Goal: Transaction & Acquisition: Purchase product/service

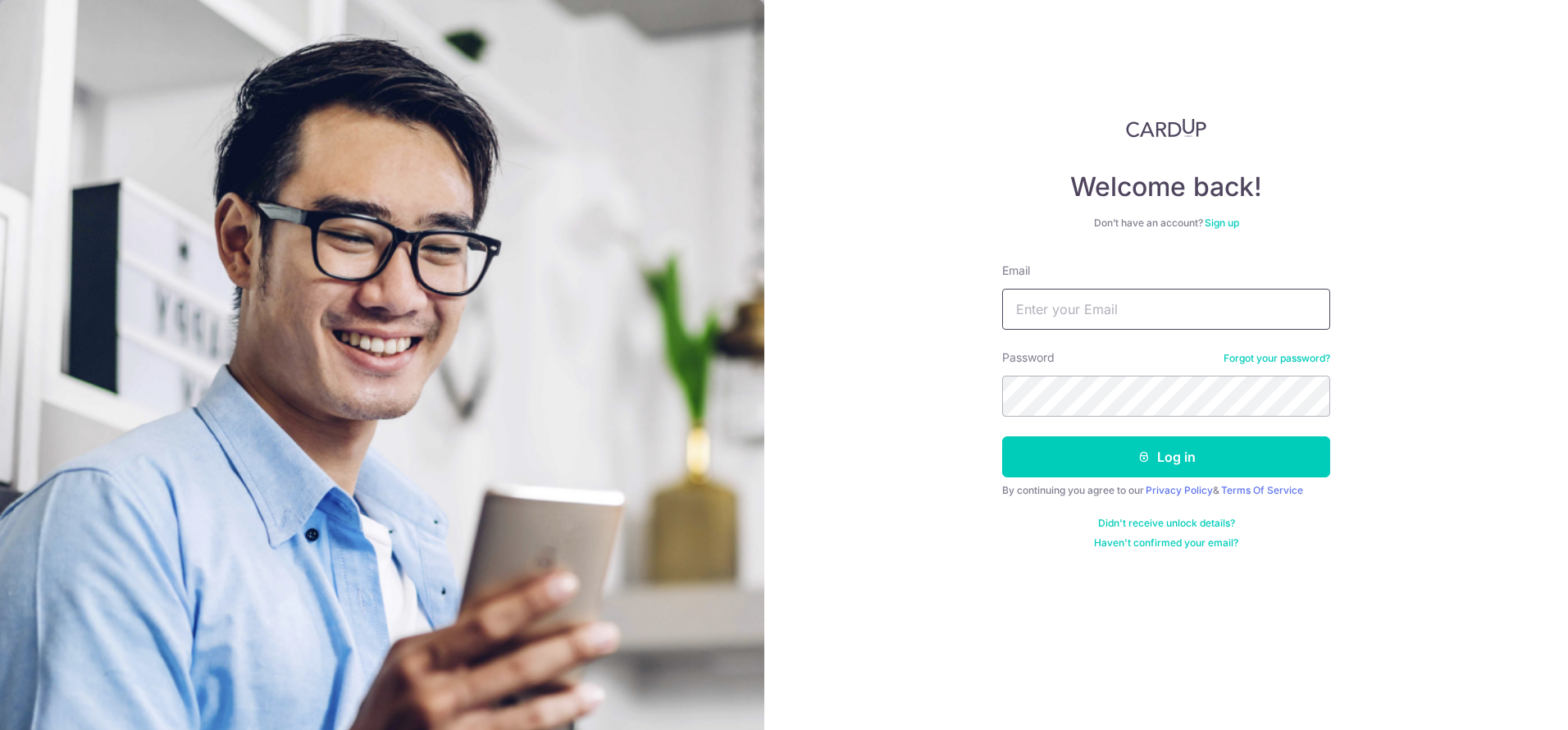
click at [1141, 308] on input "Email" at bounding box center [1166, 309] width 328 height 41
type input "[EMAIL_ADDRESS][DOMAIN_NAME]"
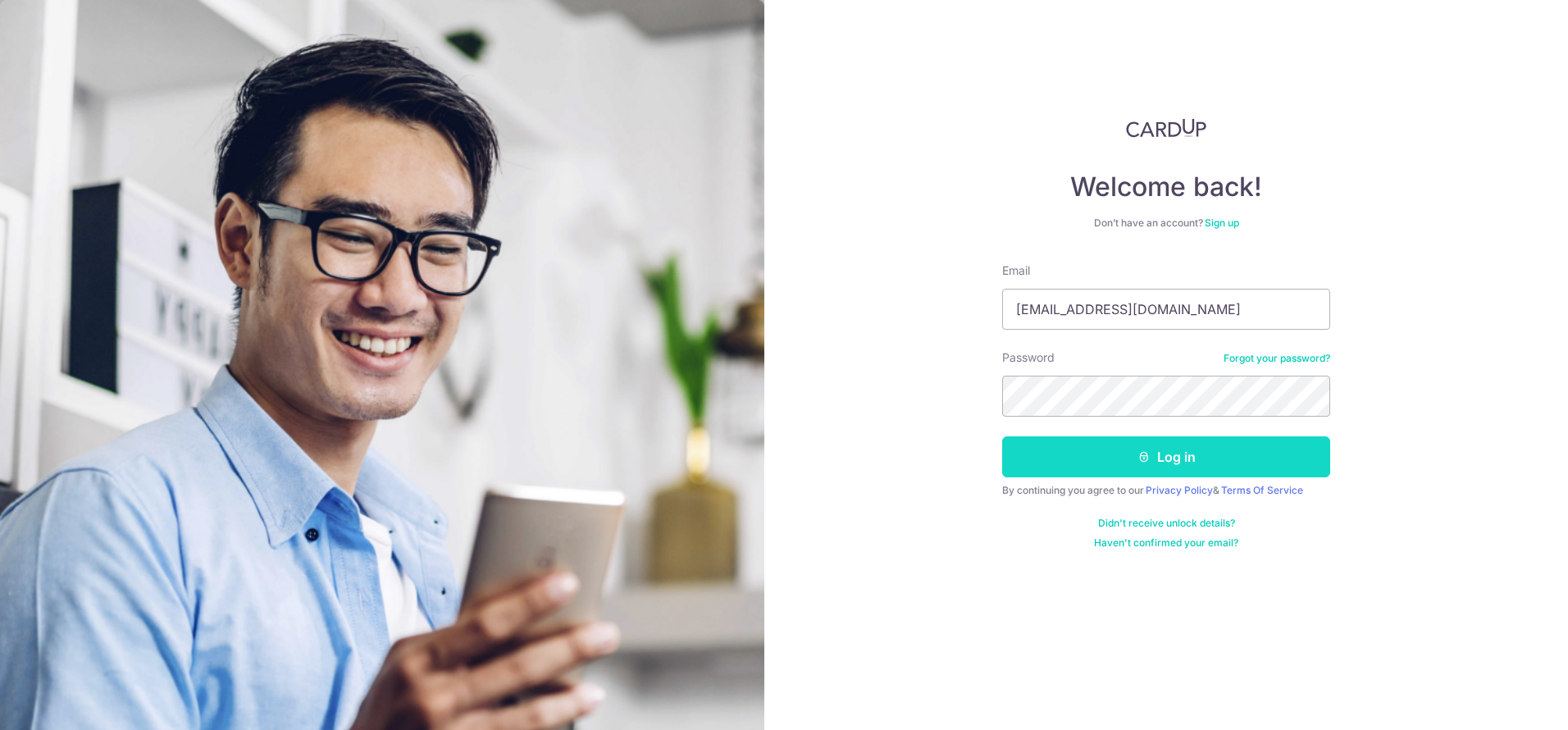
click at [1156, 467] on button "Log in" at bounding box center [1166, 457] width 328 height 41
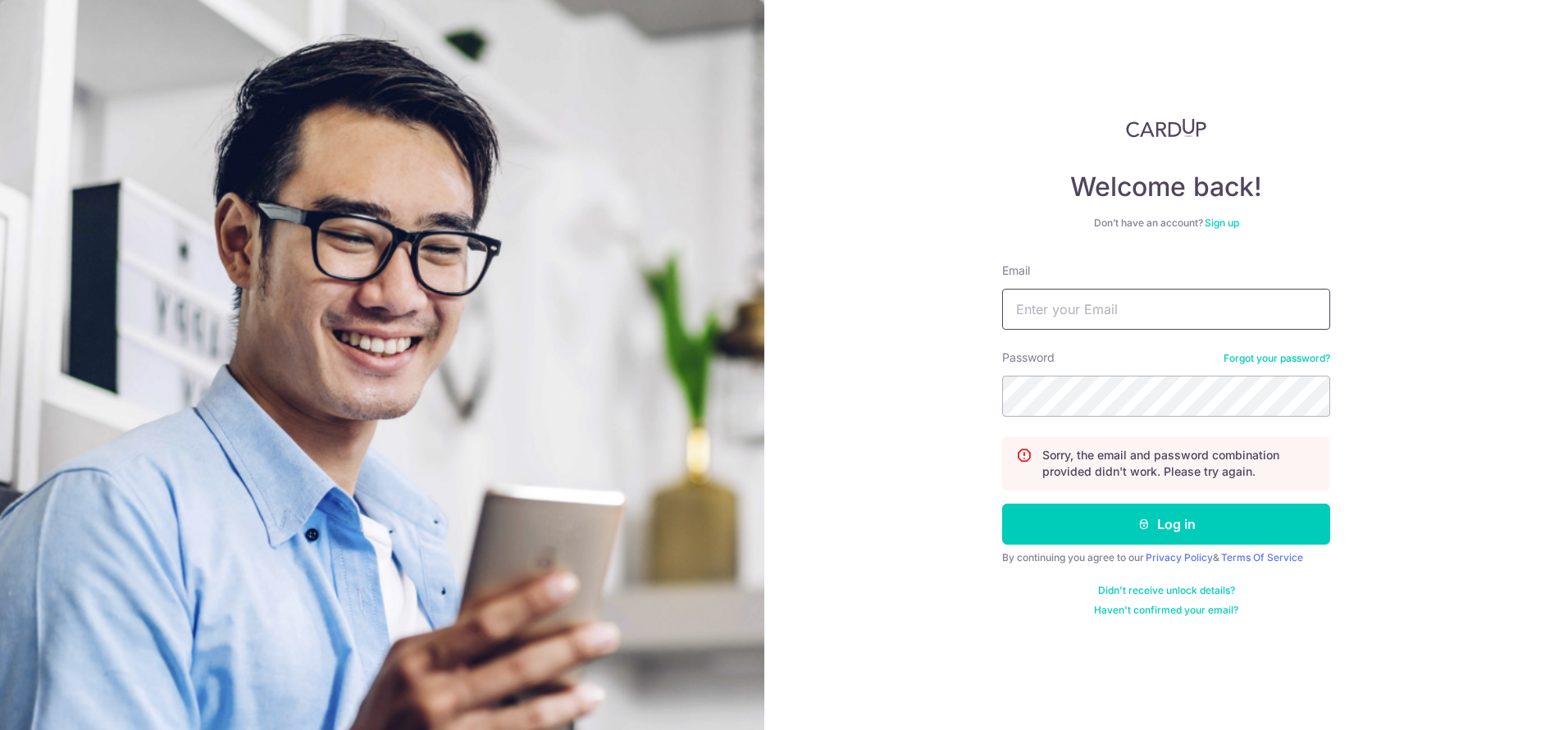
click at [1126, 311] on input "Email" at bounding box center [1166, 309] width 328 height 41
type input "[EMAIL_ADDRESS][DOMAIN_NAME]"
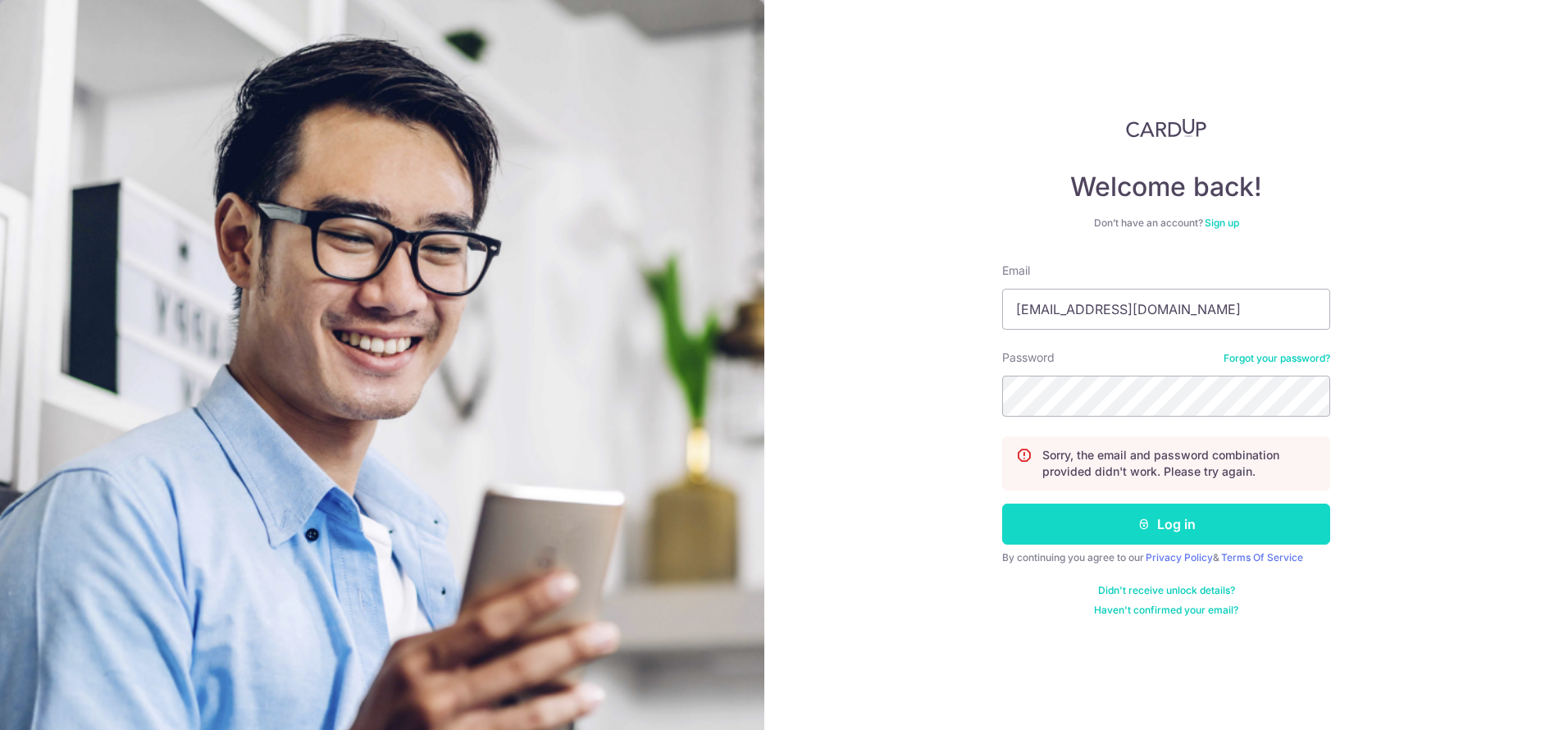
click at [1150, 537] on button "Log in" at bounding box center [1166, 524] width 328 height 41
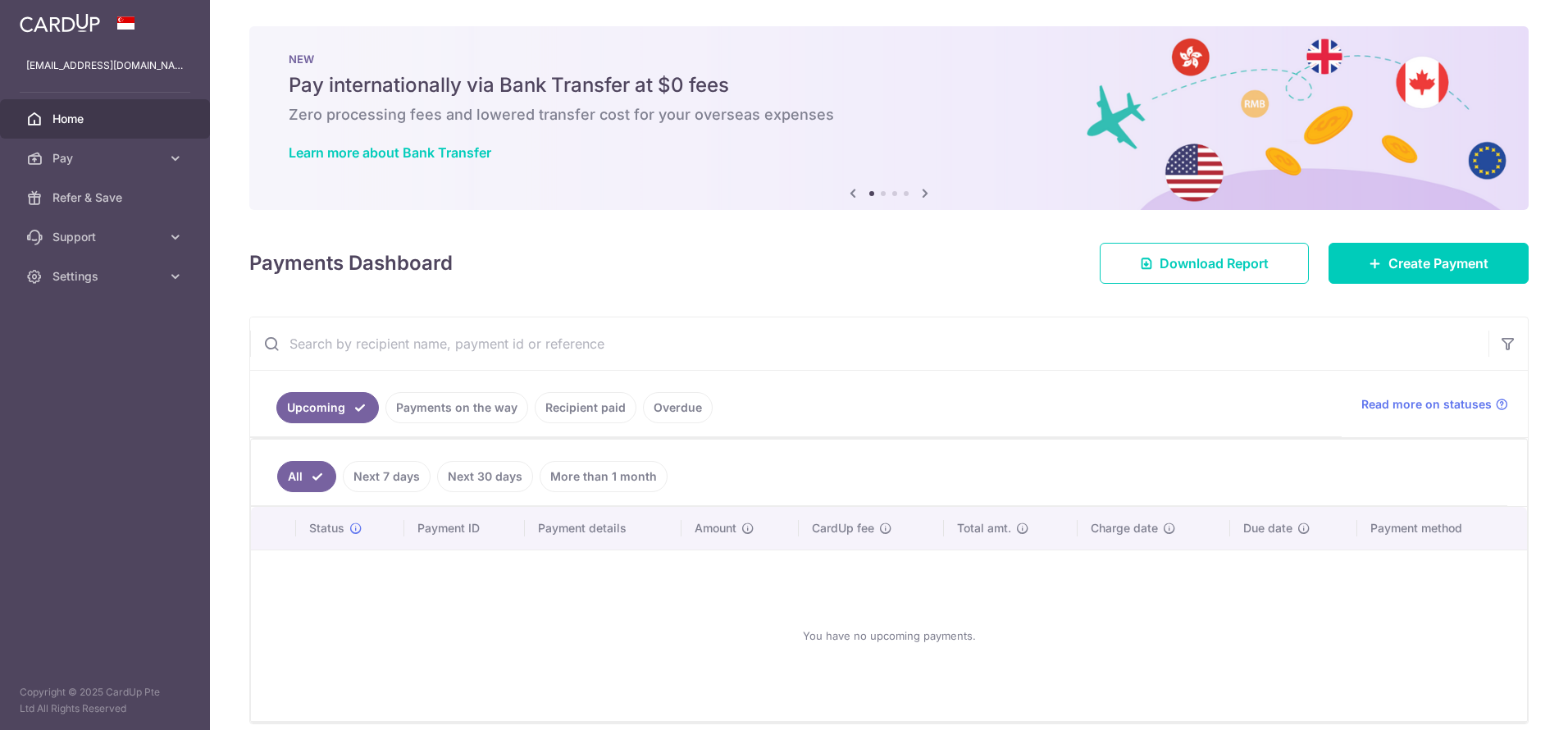
scroll to position [72, 0]
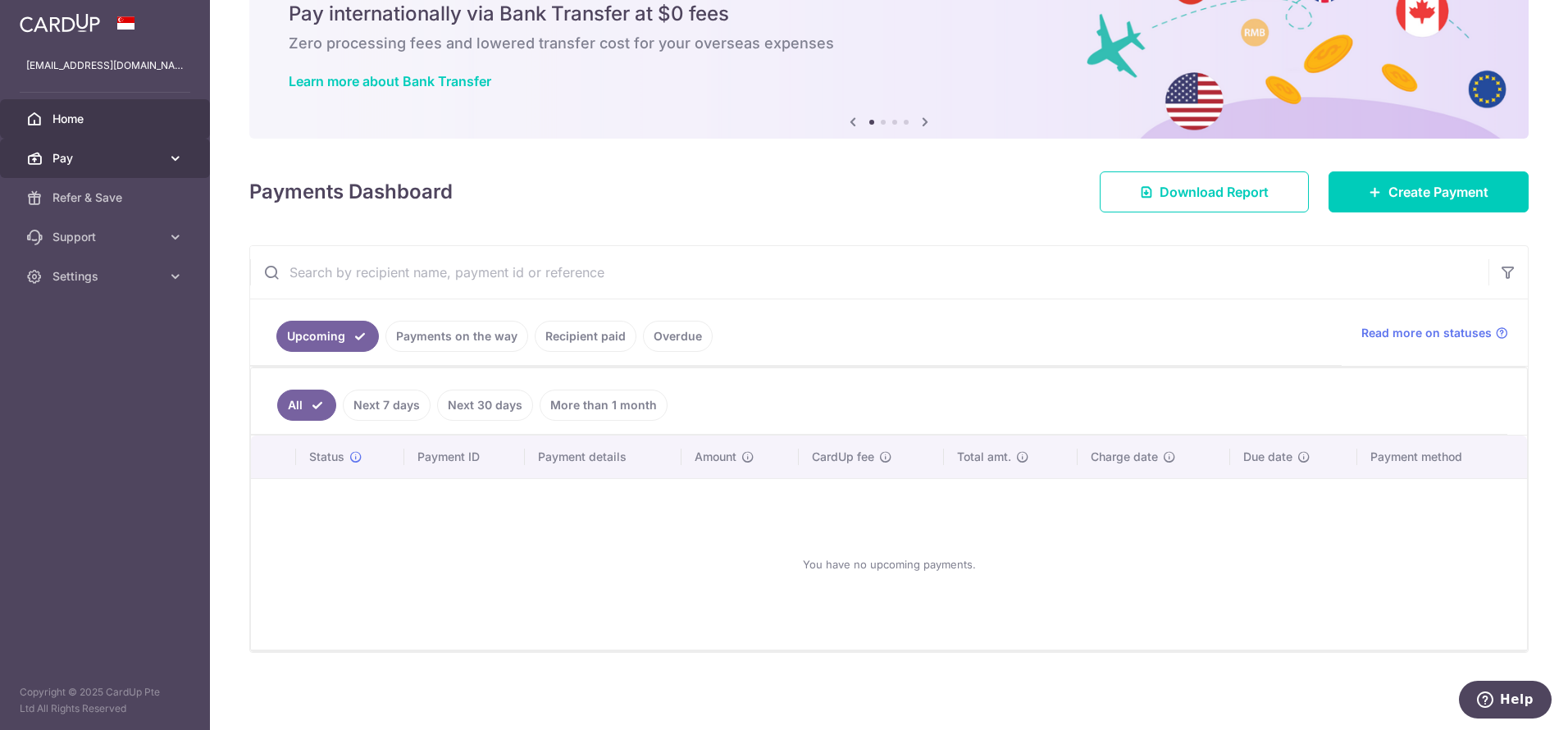
click at [162, 168] on link "Pay" at bounding box center [105, 158] width 210 height 39
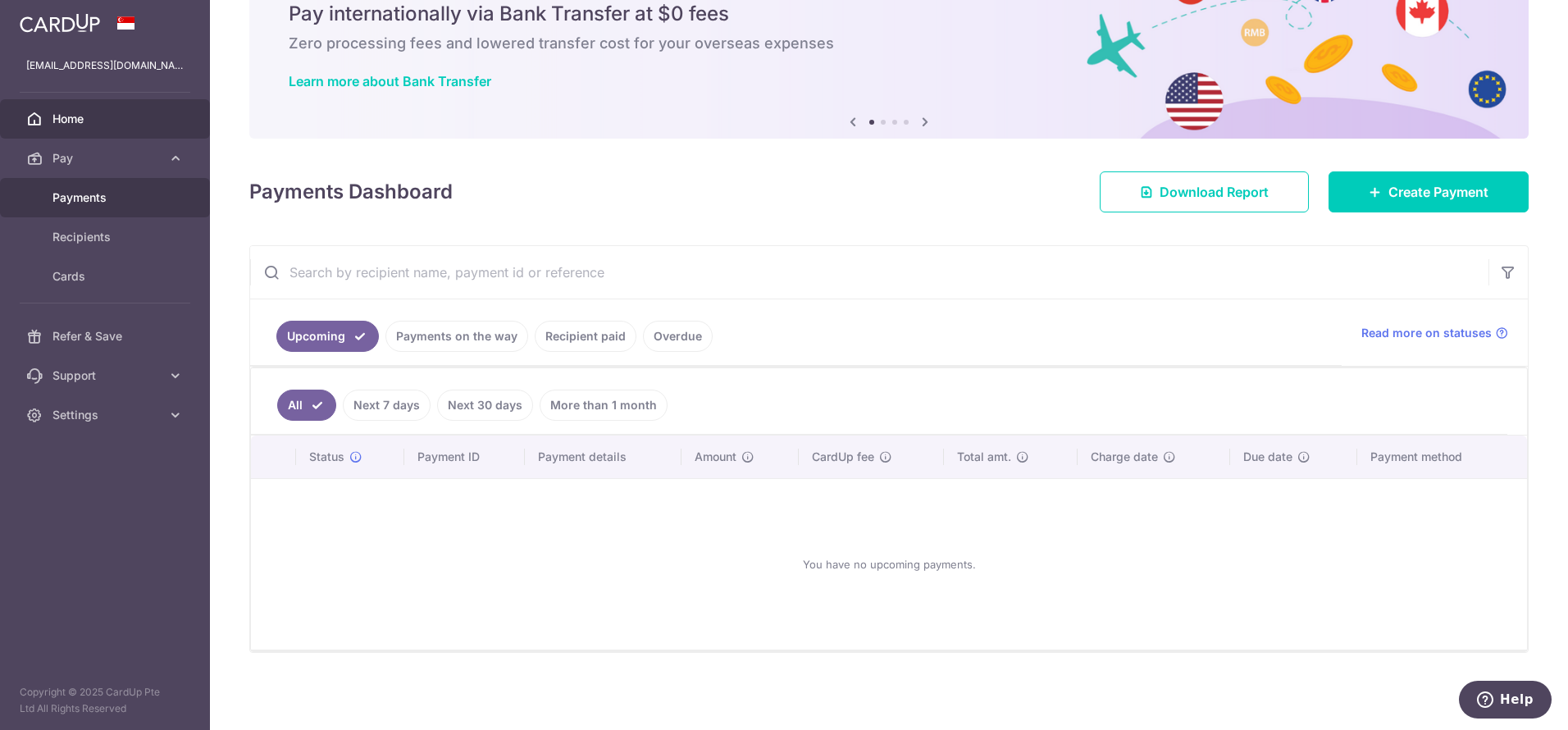
click at [135, 193] on span "Payments" at bounding box center [106, 197] width 108 height 17
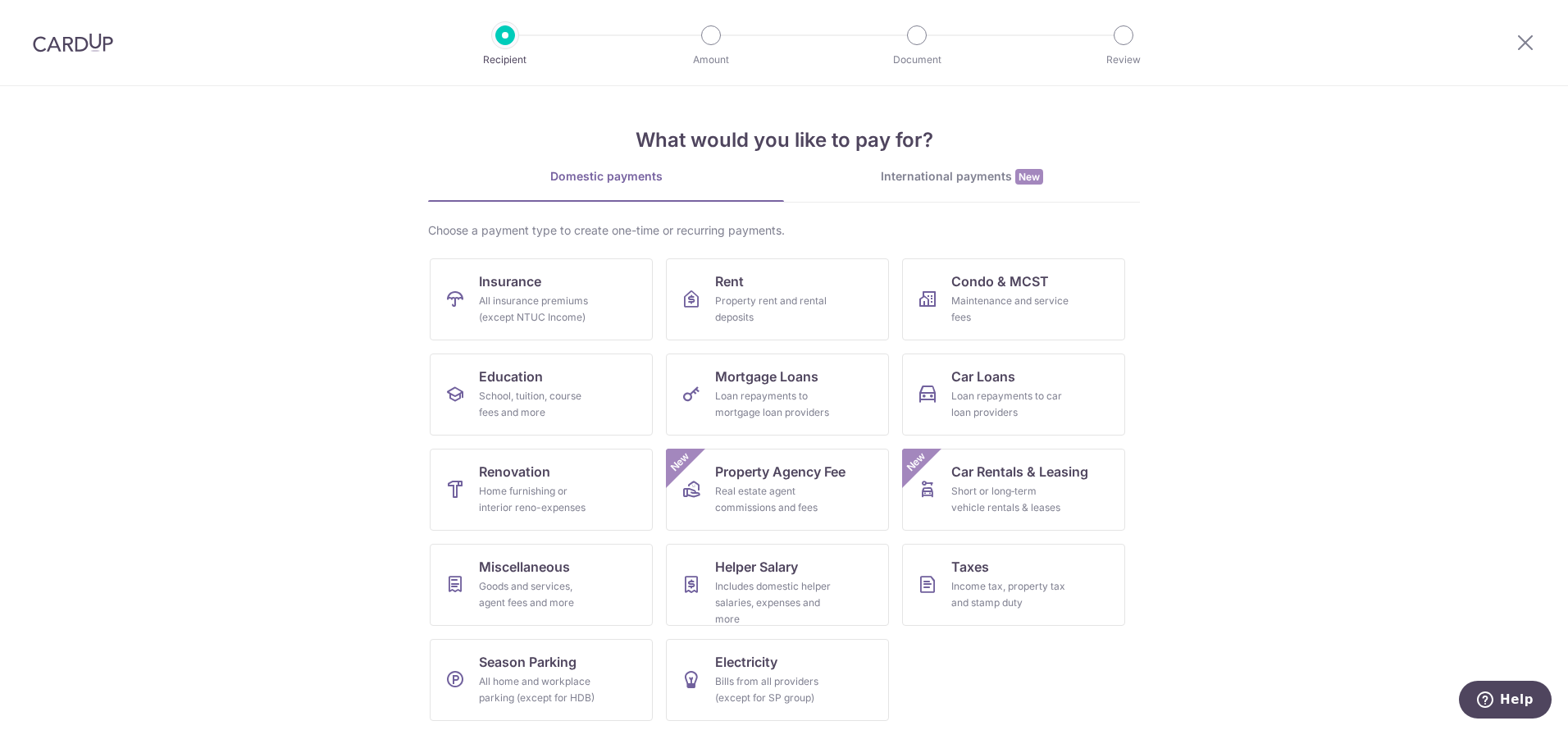
scroll to position [4, 0]
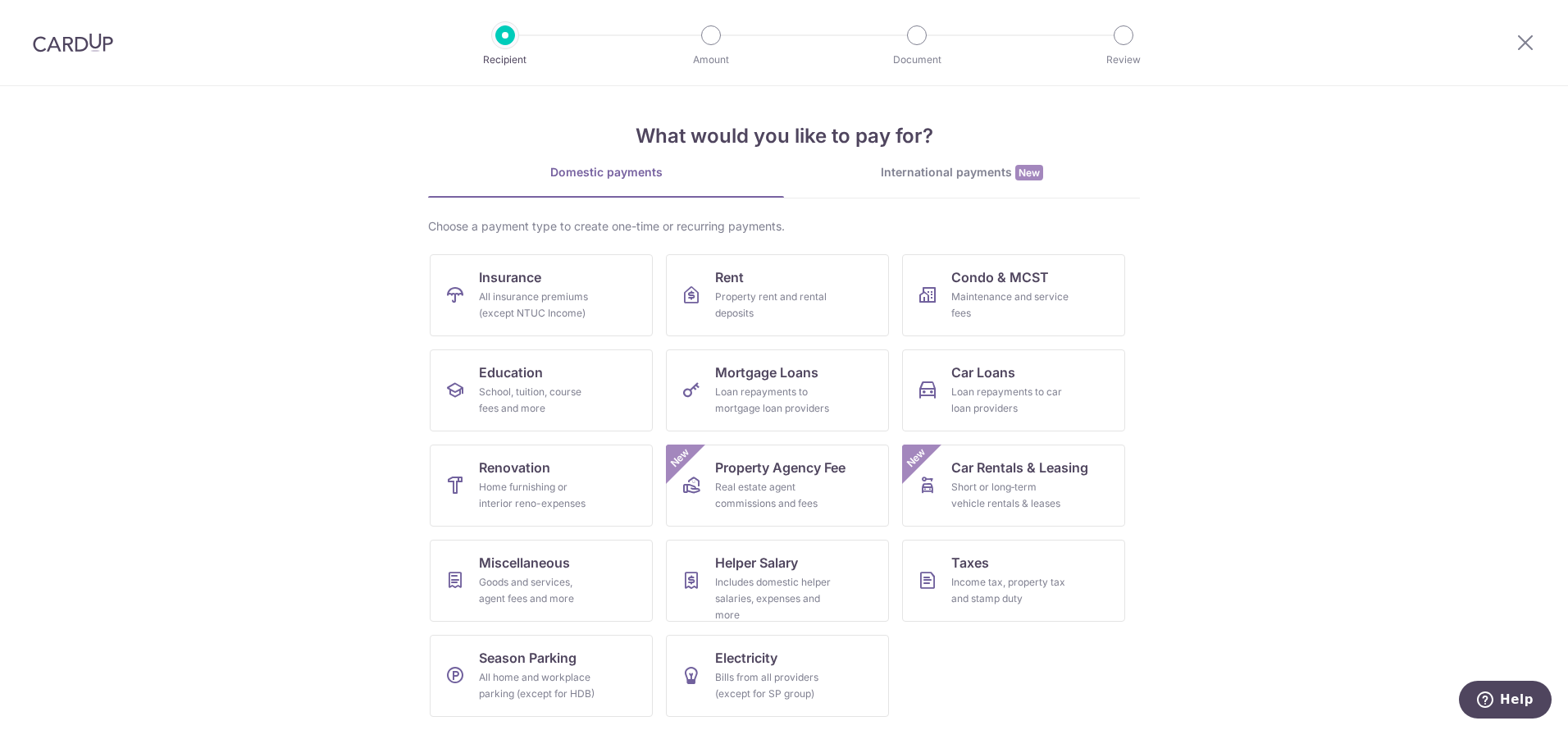
click at [1541, 48] on div at bounding box center [1525, 42] width 85 height 85
click at [1535, 35] on div at bounding box center [1525, 42] width 85 height 85
click at [1533, 42] on icon at bounding box center [1526, 42] width 20 height 21
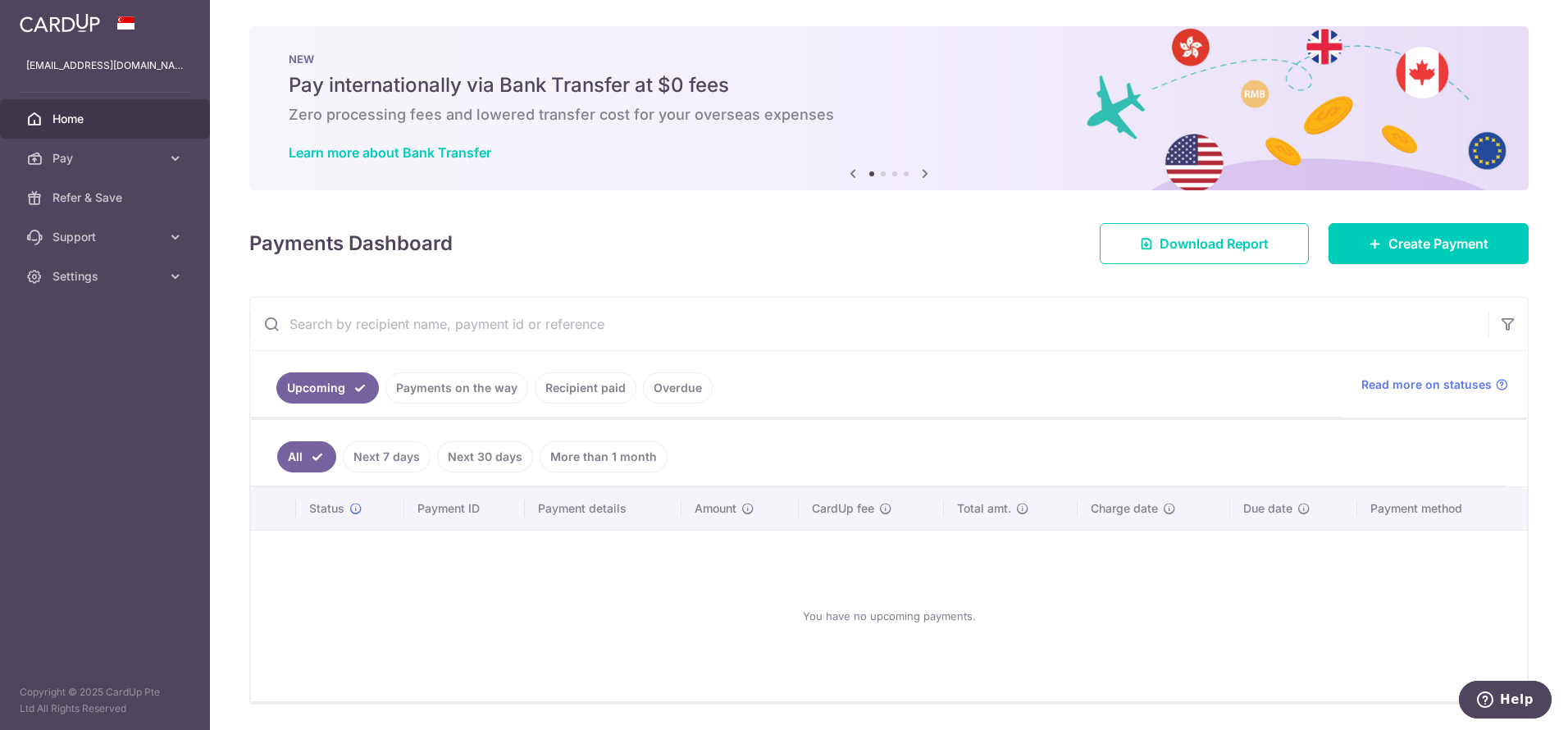
click at [596, 389] on link "Recipient paid" at bounding box center [586, 388] width 102 height 31
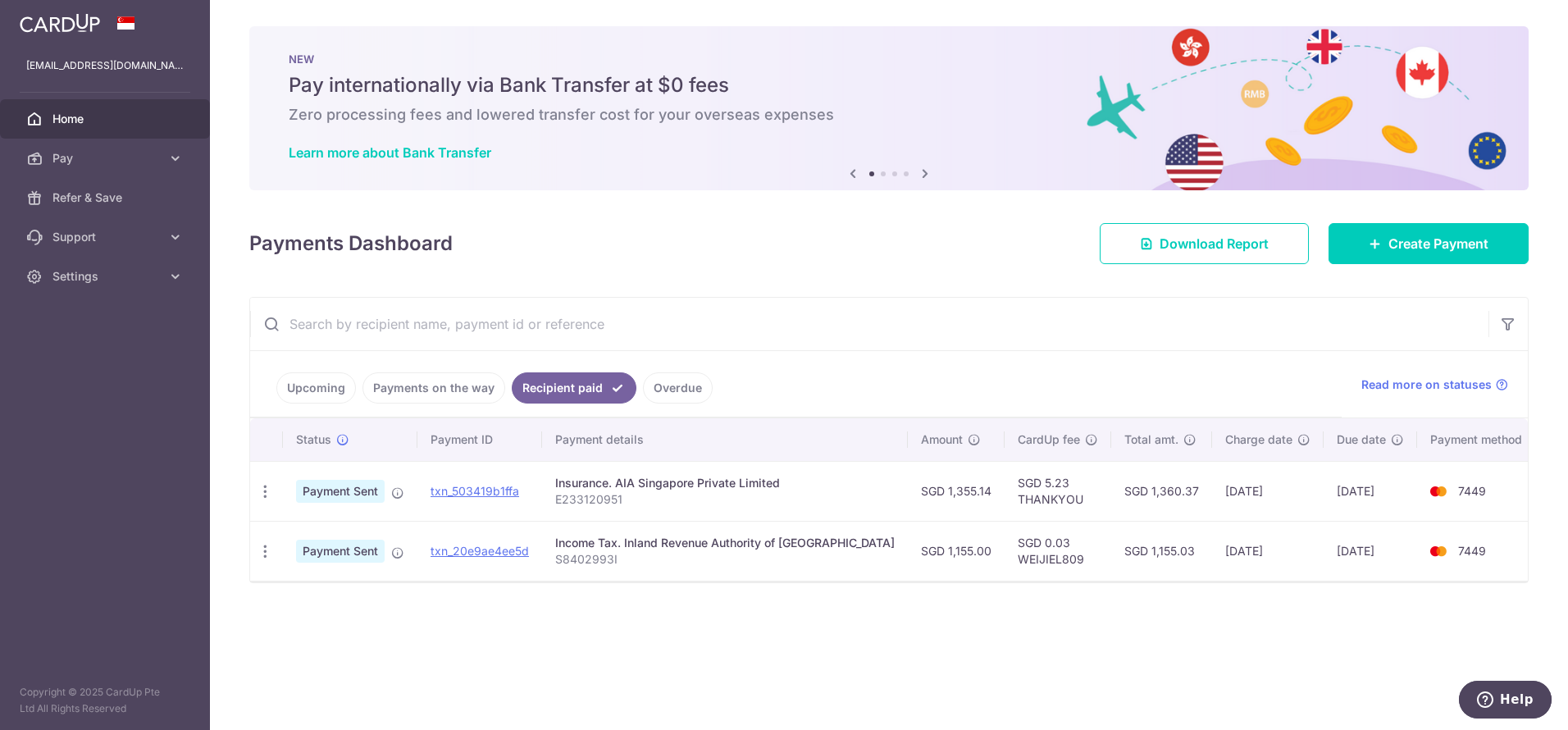
click at [742, 292] on div "× Pause Schedule Pause all future payments in this series Pause just this one p…" at bounding box center [889, 365] width 1358 height 730
click at [170, 163] on icon at bounding box center [176, 158] width 17 height 17
click at [103, 196] on span "Payments" at bounding box center [106, 197] width 108 height 17
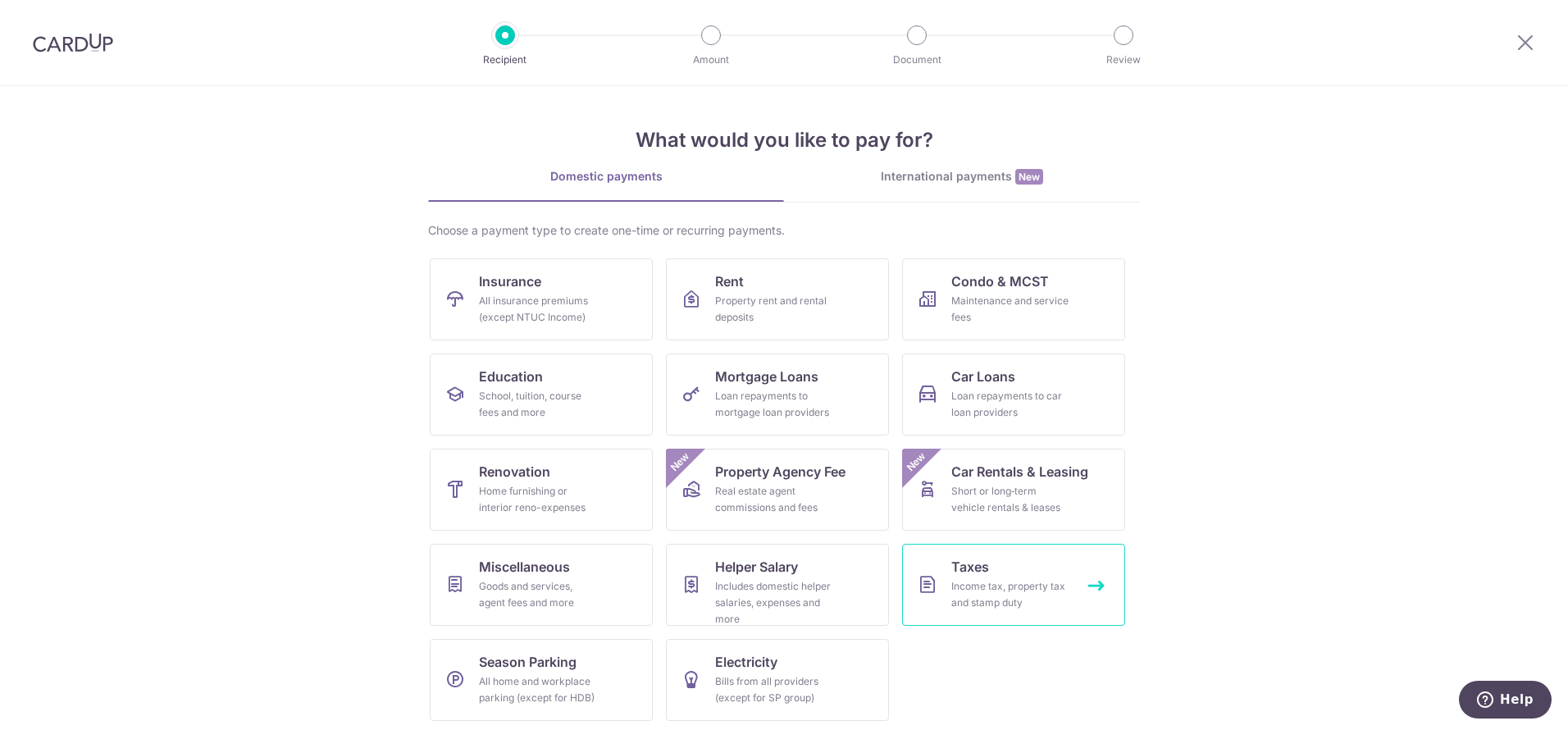
click at [978, 600] on div "Income tax, property tax and stamp duty" at bounding box center [1011, 594] width 118 height 32
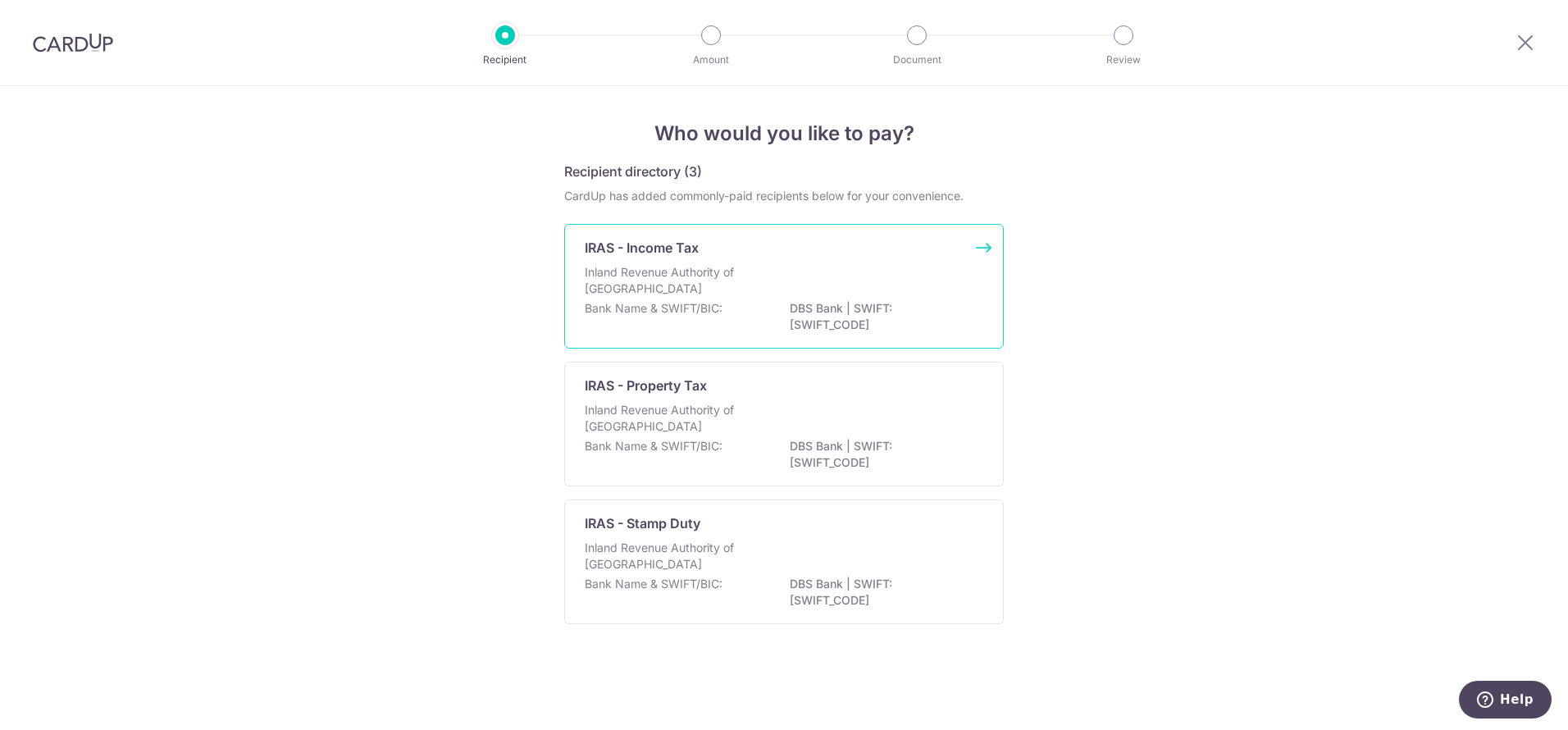
click at [900, 272] on div "Inland Revenue Authority of [GEOGRAPHIC_DATA]" at bounding box center [784, 282] width 398 height 36
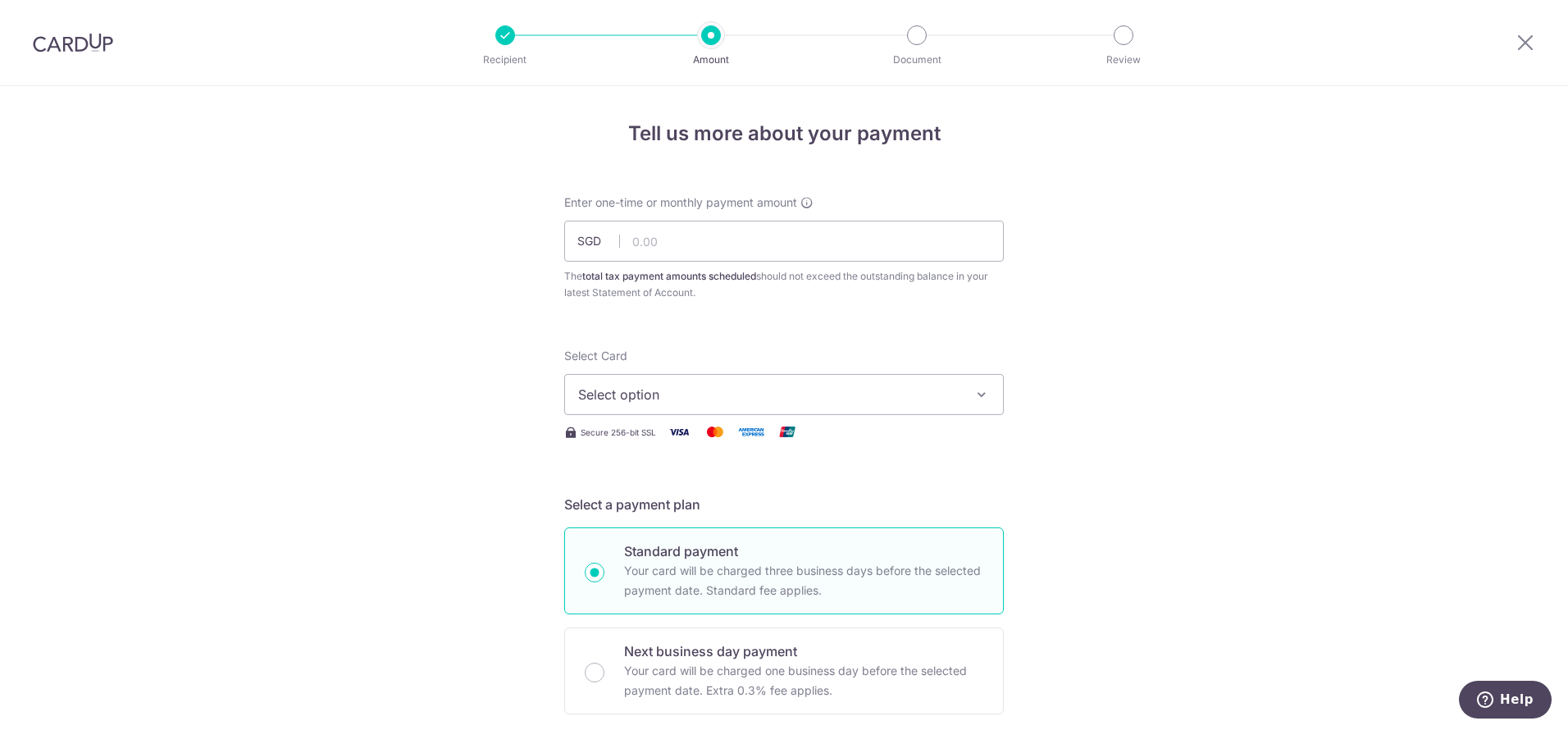
click at [870, 374] on button "Select option" at bounding box center [784, 394] width 440 height 41
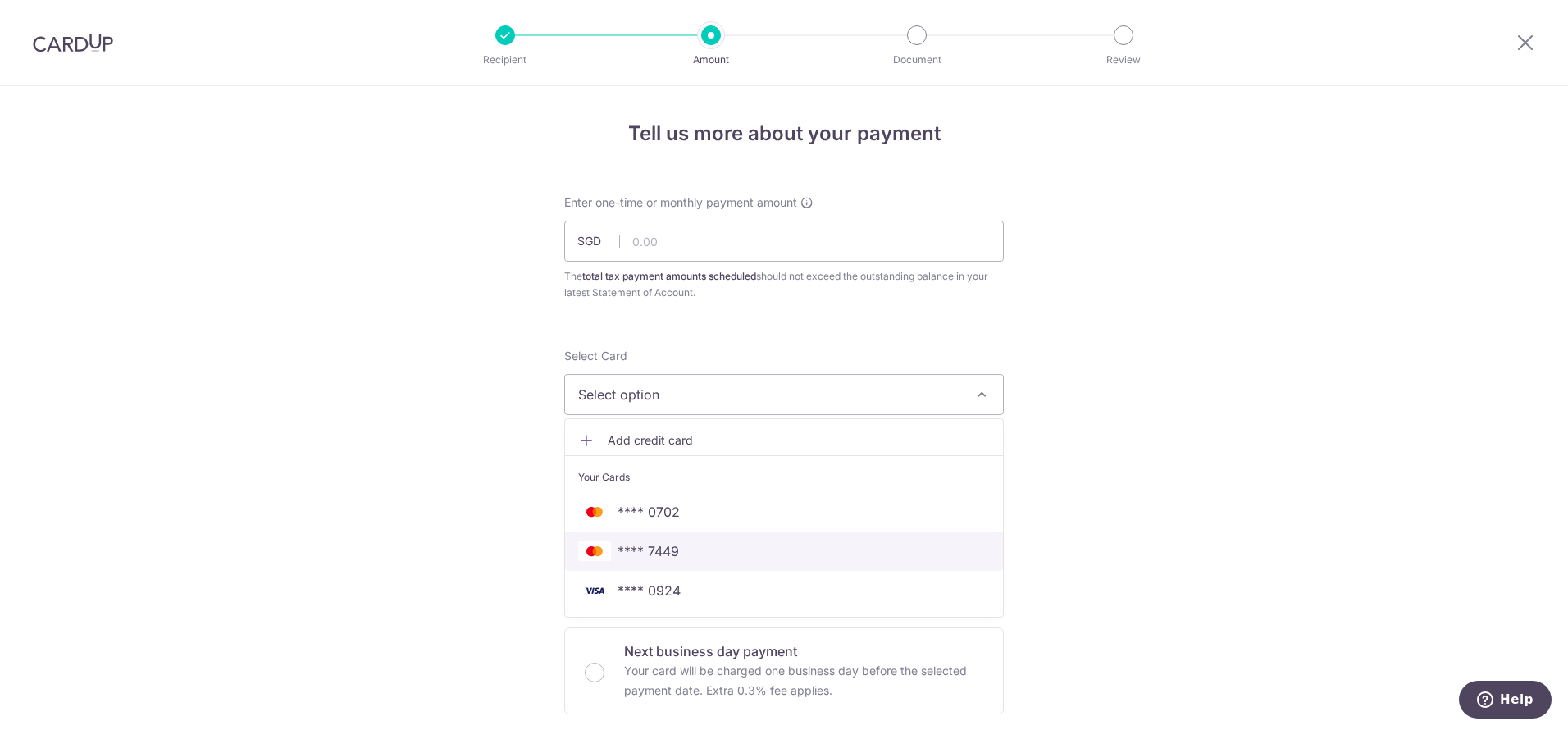
click at [847, 551] on span "**** 7449" at bounding box center [784, 551] width 412 height 20
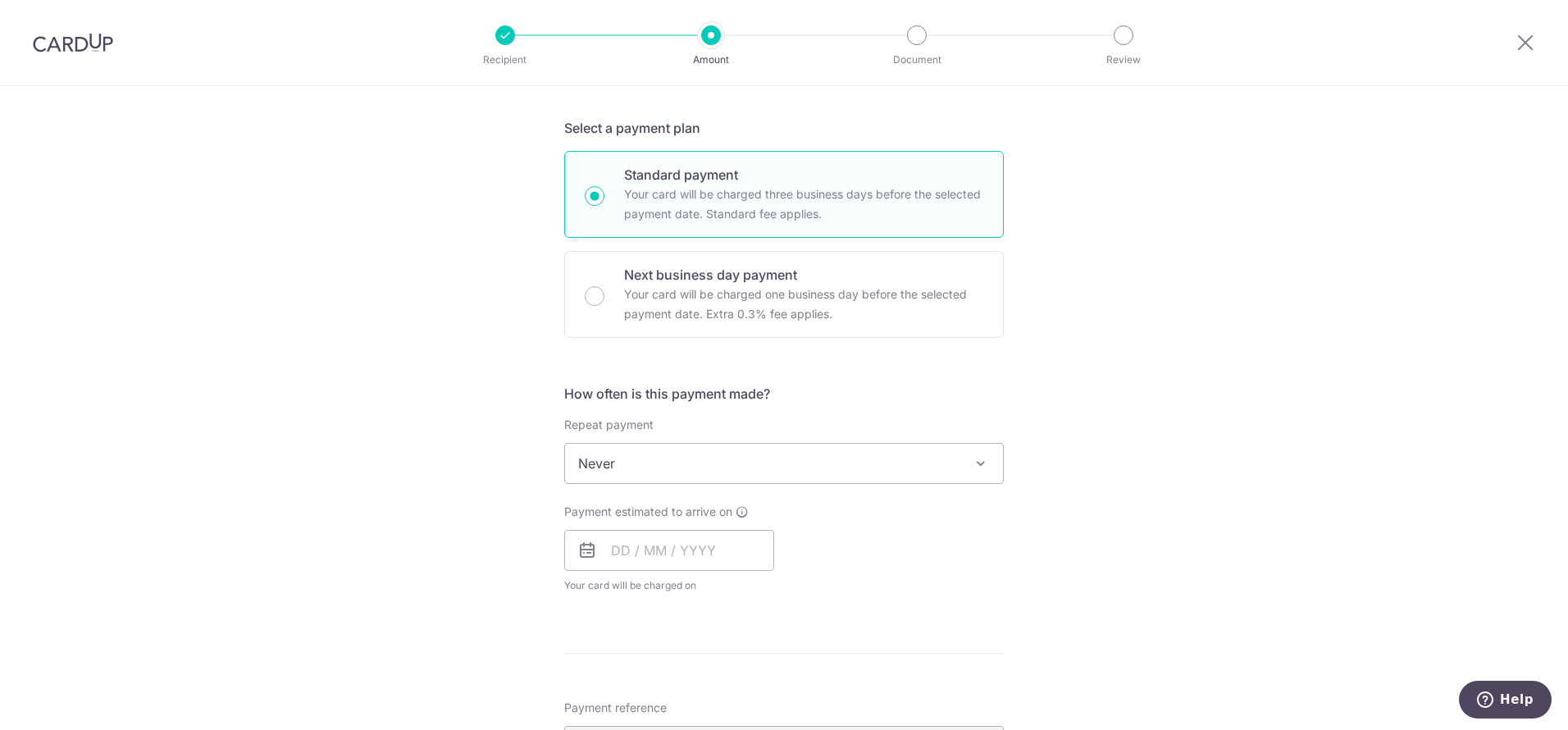
scroll to position [591, 0]
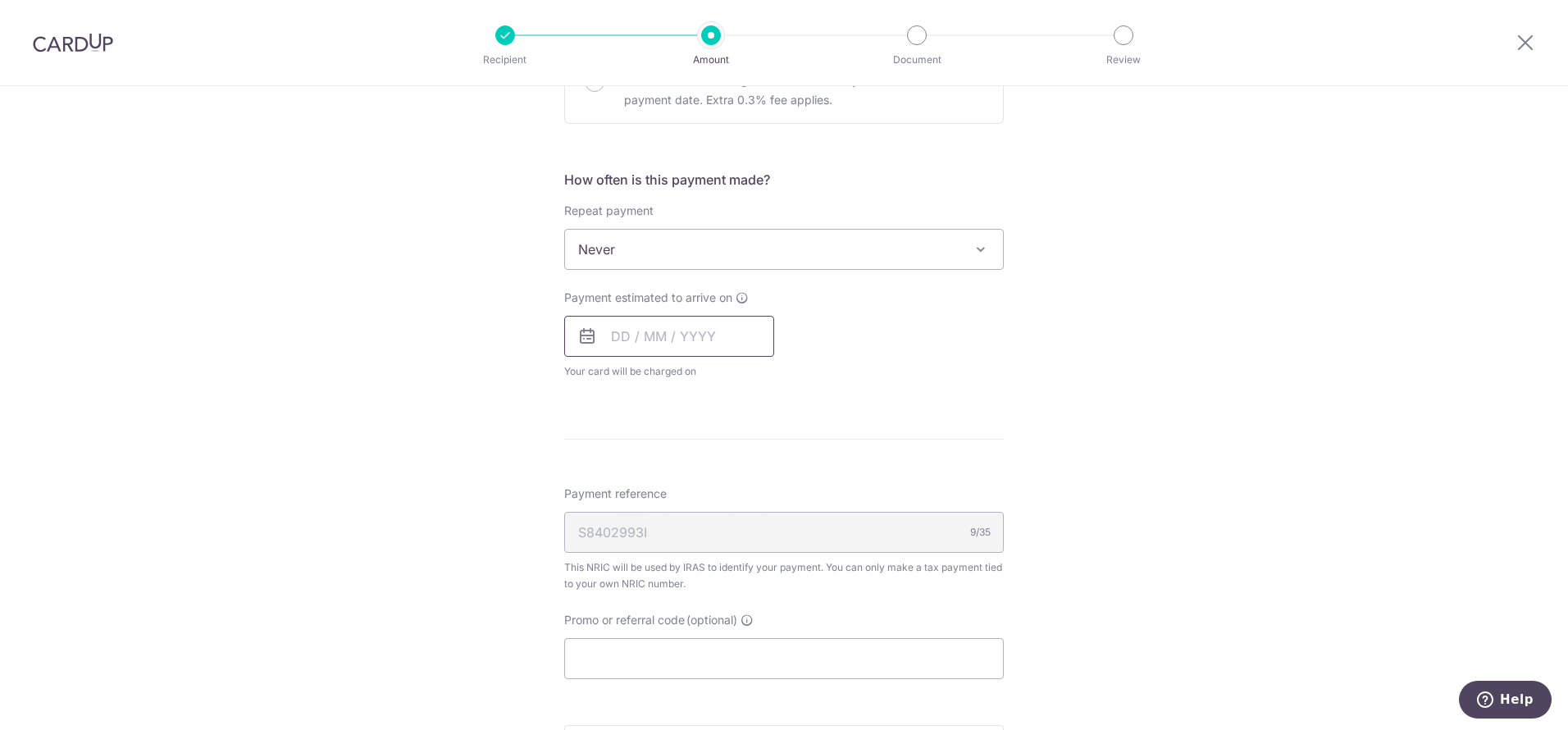
click at [627, 342] on input "text" at bounding box center [669, 337] width 210 height 41
click at [631, 524] on link "15" at bounding box center [630, 518] width 26 height 26
type input "15/09/2025"
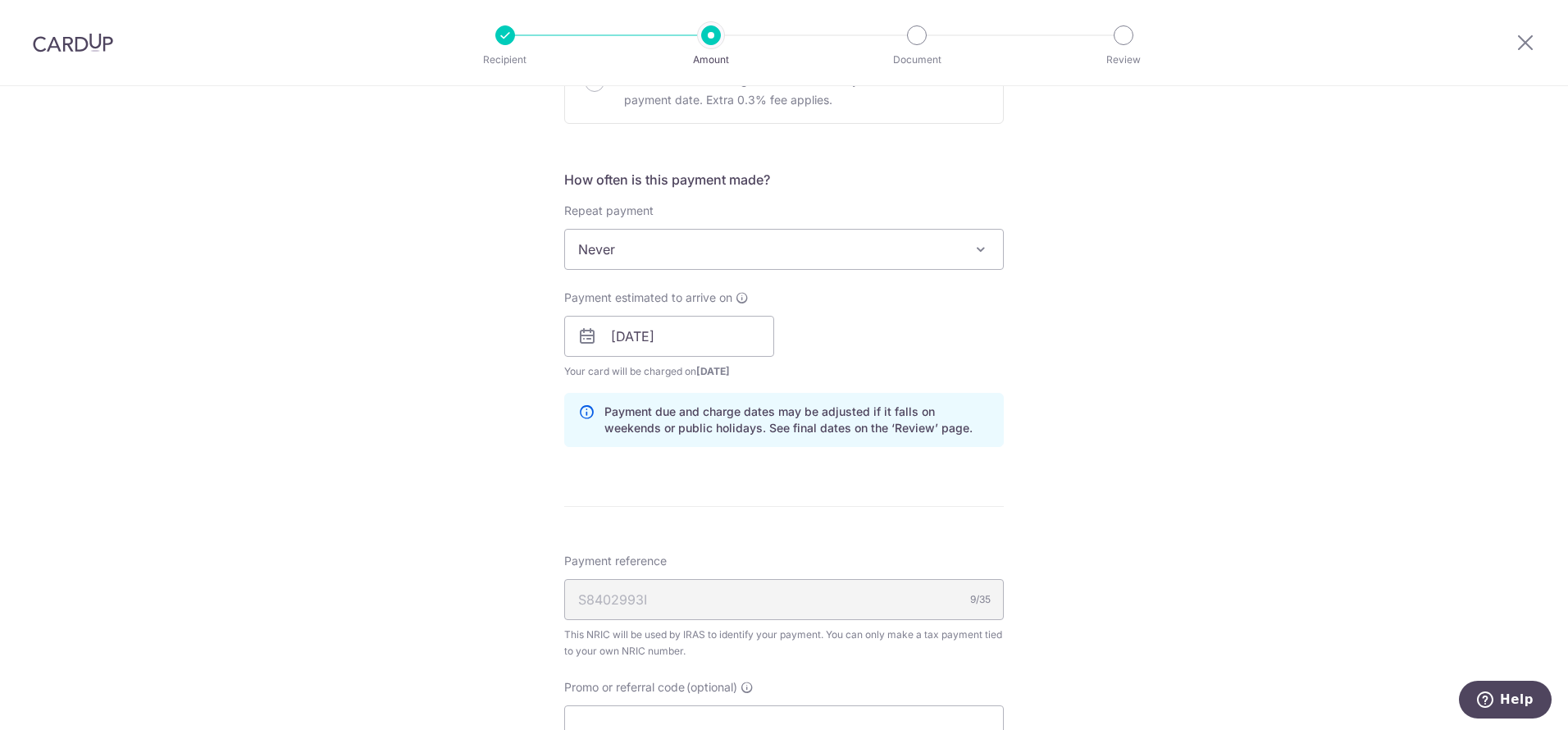
scroll to position [787, 0]
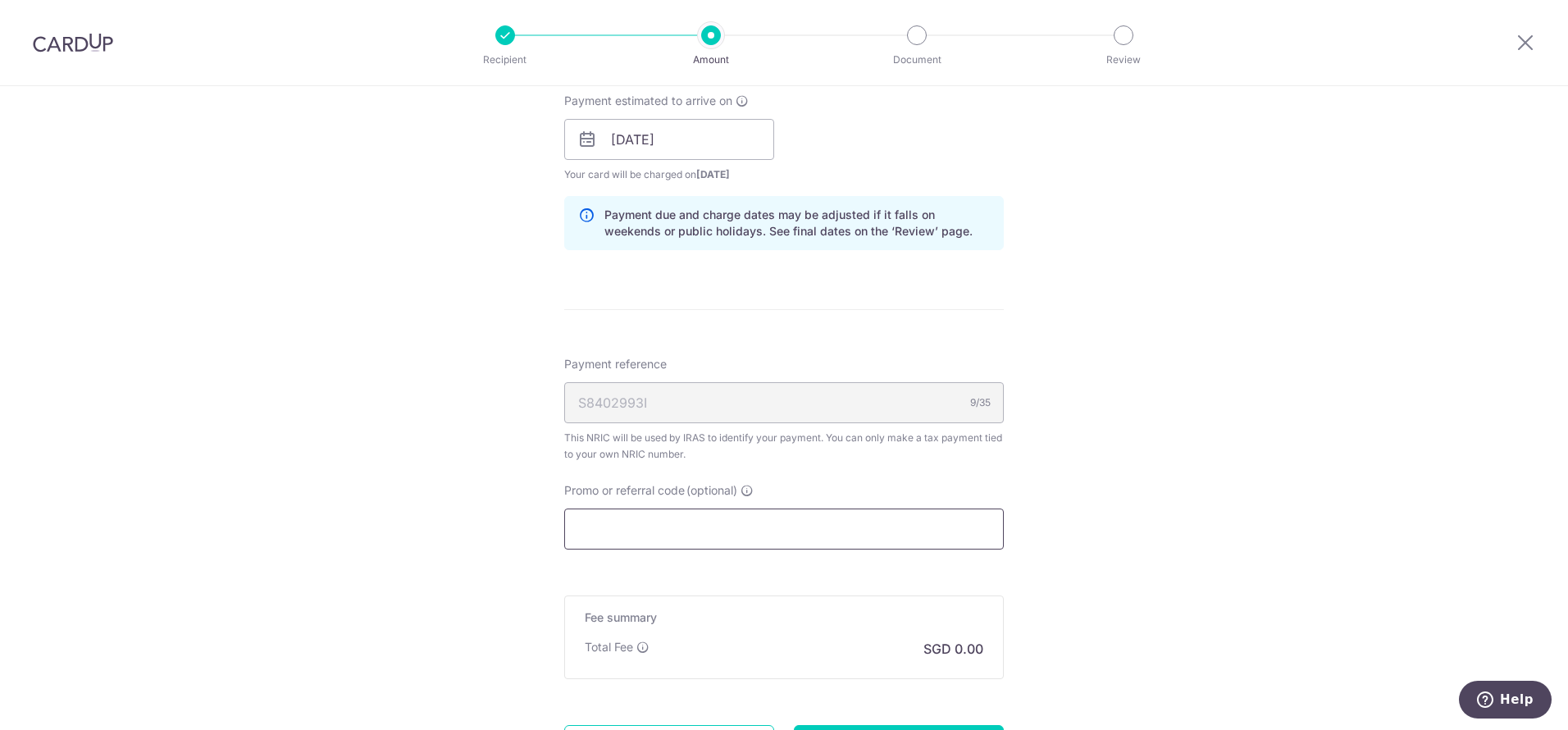
click at [687, 540] on input "Promo or referral code (optional)" at bounding box center [784, 529] width 440 height 41
paste input "MCTAX25"
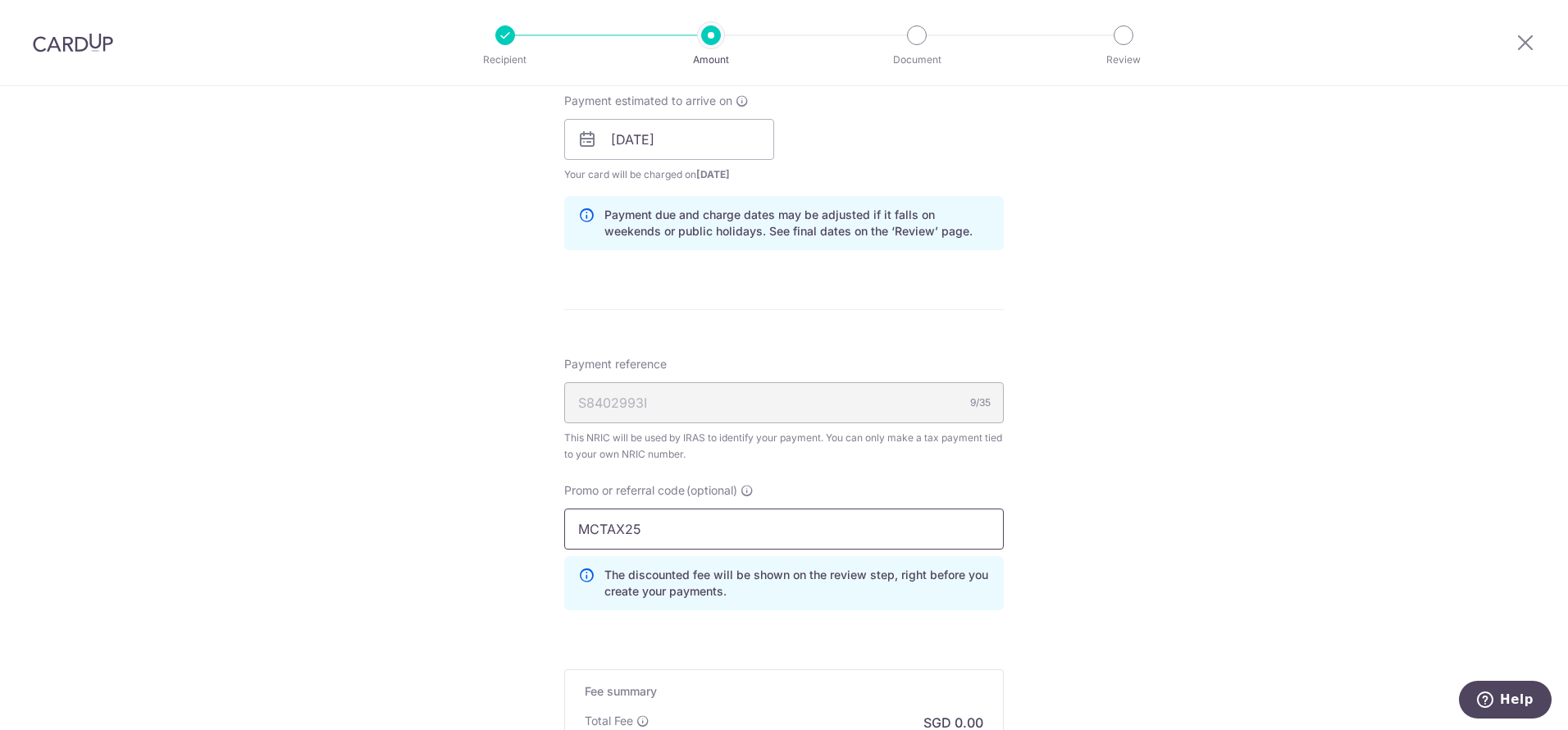
type input "MCTAX25"
click at [1112, 528] on div "Tell us more about your payment Enter one-time or monthly payment amount SGD Th…" at bounding box center [784, 130] width 1568 height 1664
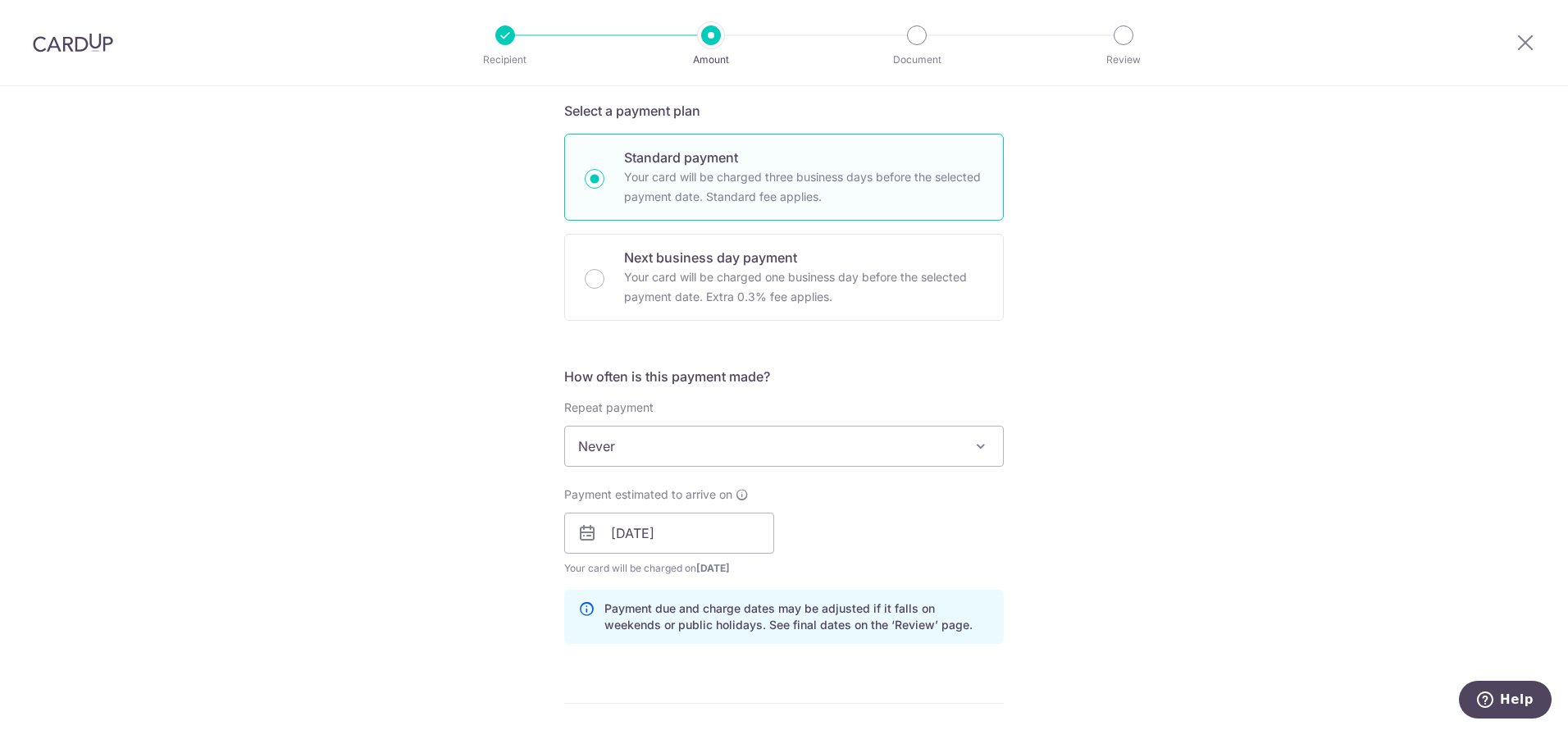
scroll to position [0, 0]
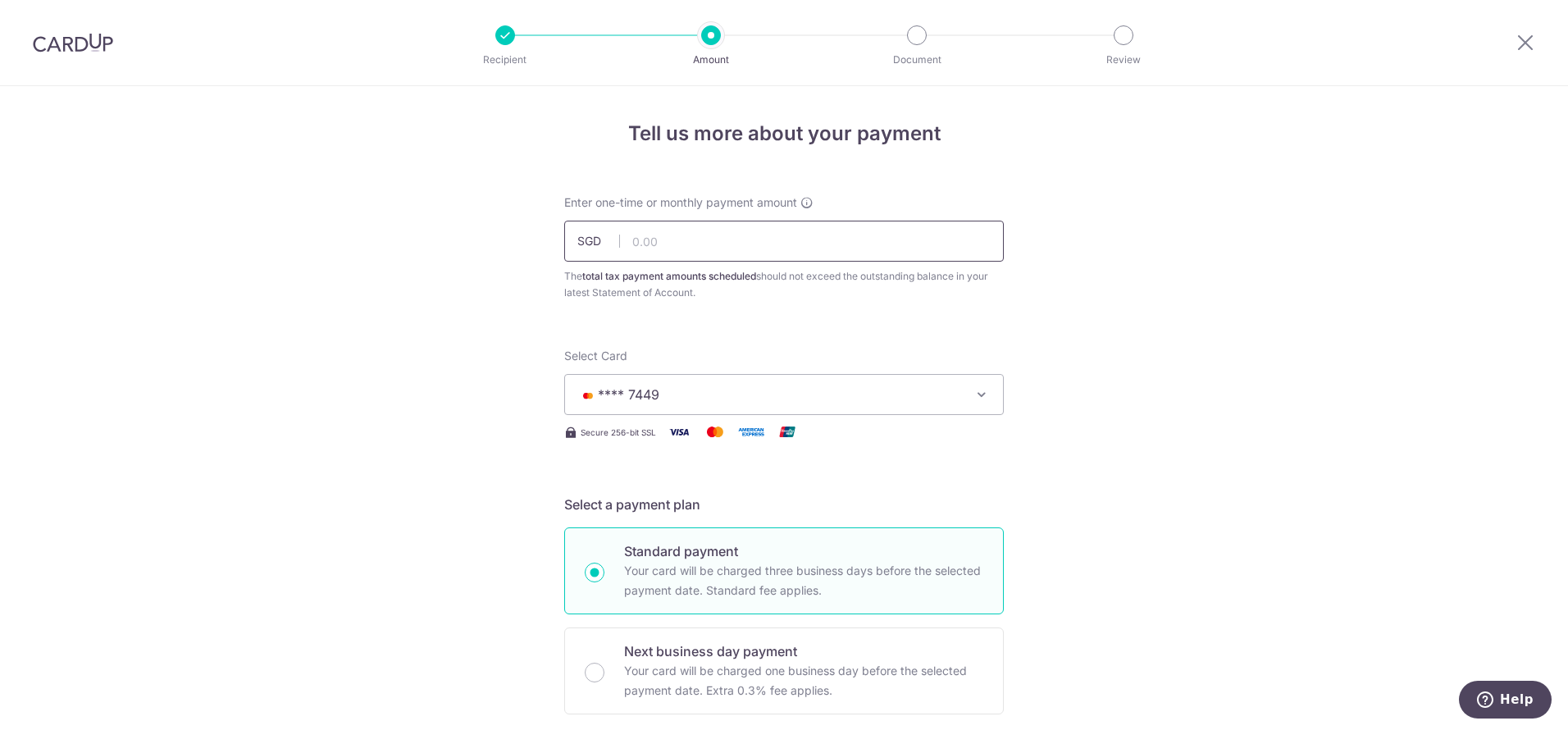
click at [739, 249] on input "text" at bounding box center [784, 241] width 440 height 41
click at [779, 248] on input "text" at bounding box center [784, 241] width 440 height 41
type input "1,155.00"
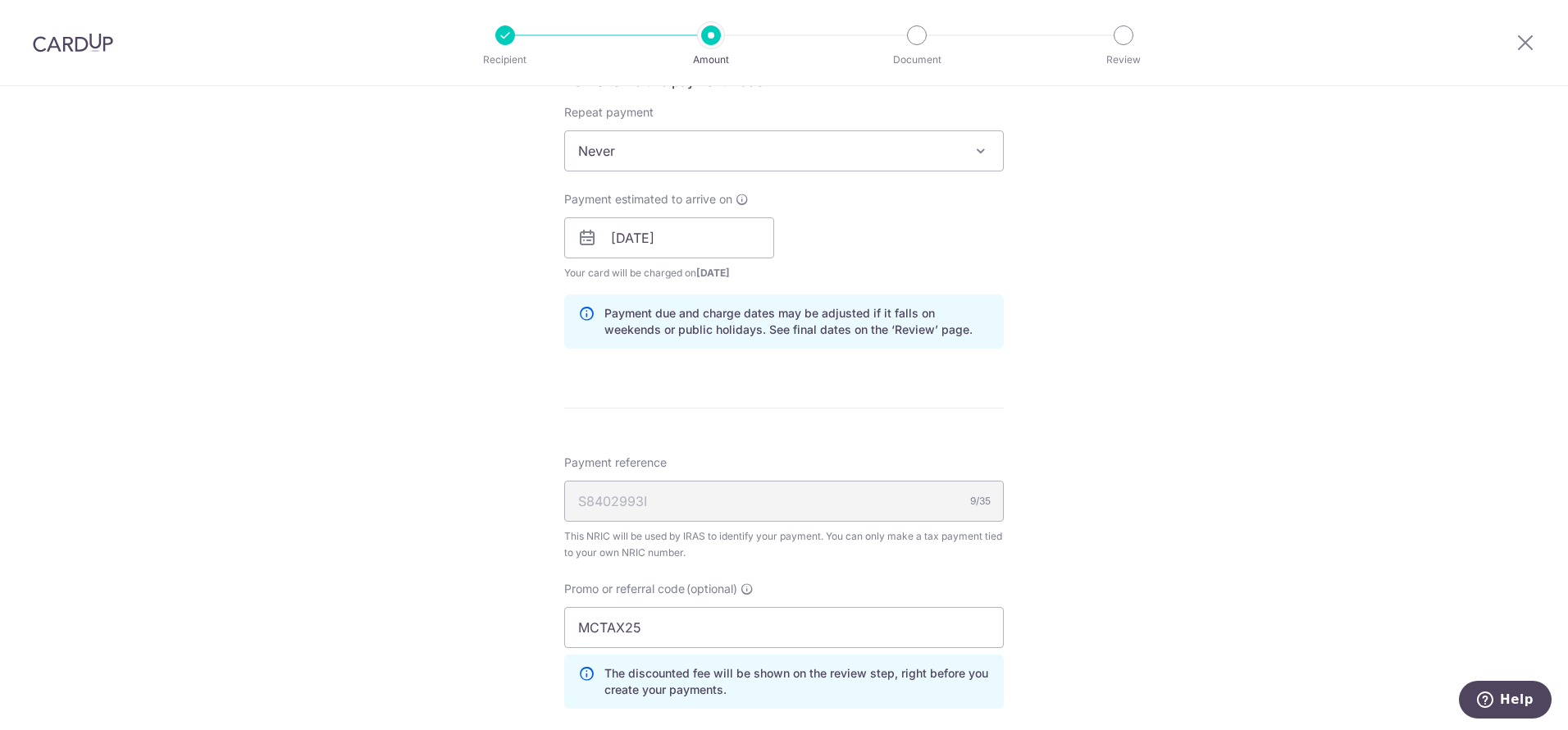
scroll to position [1020, 0]
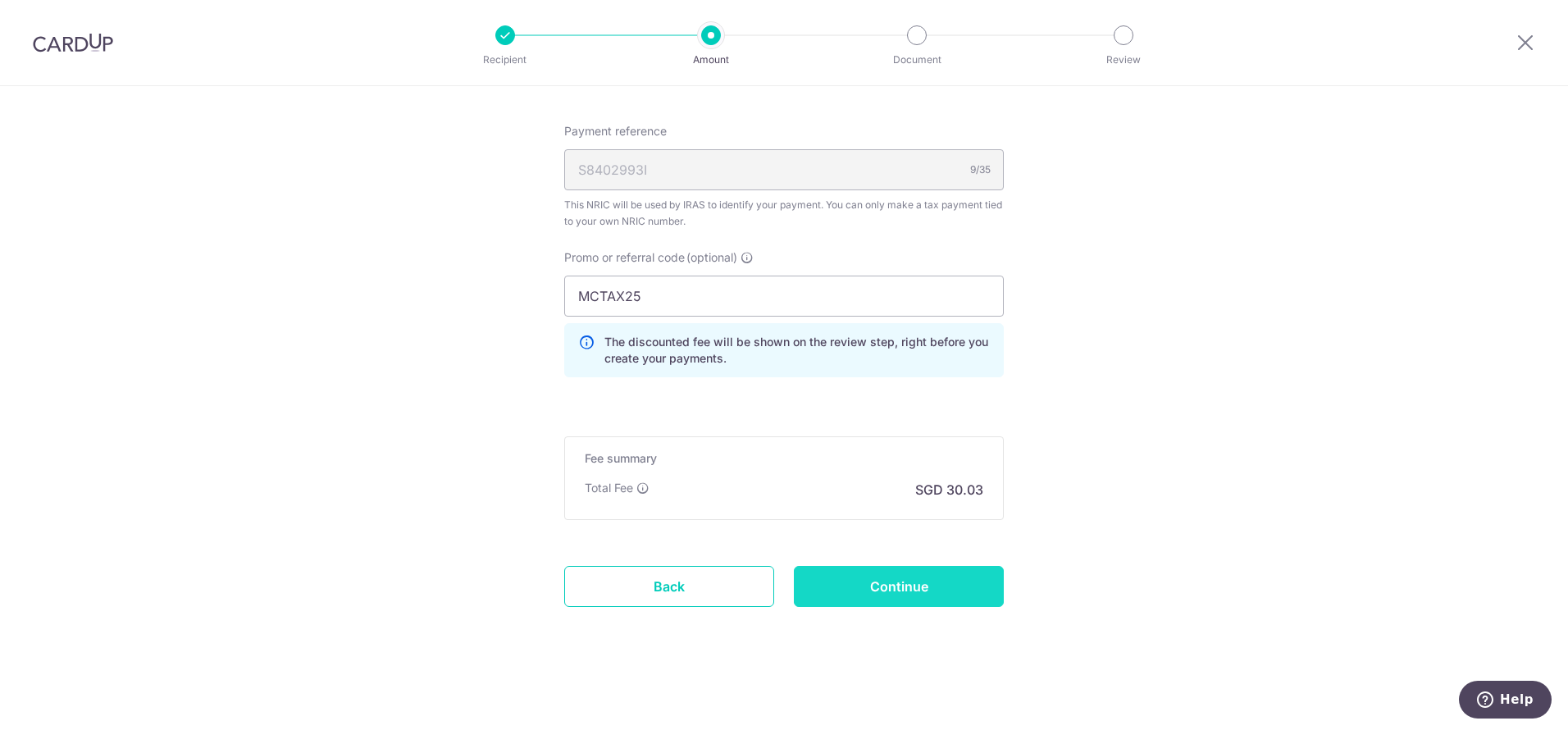
click at [897, 578] on input "Continue" at bounding box center [899, 587] width 210 height 41
type input "Create Schedule"
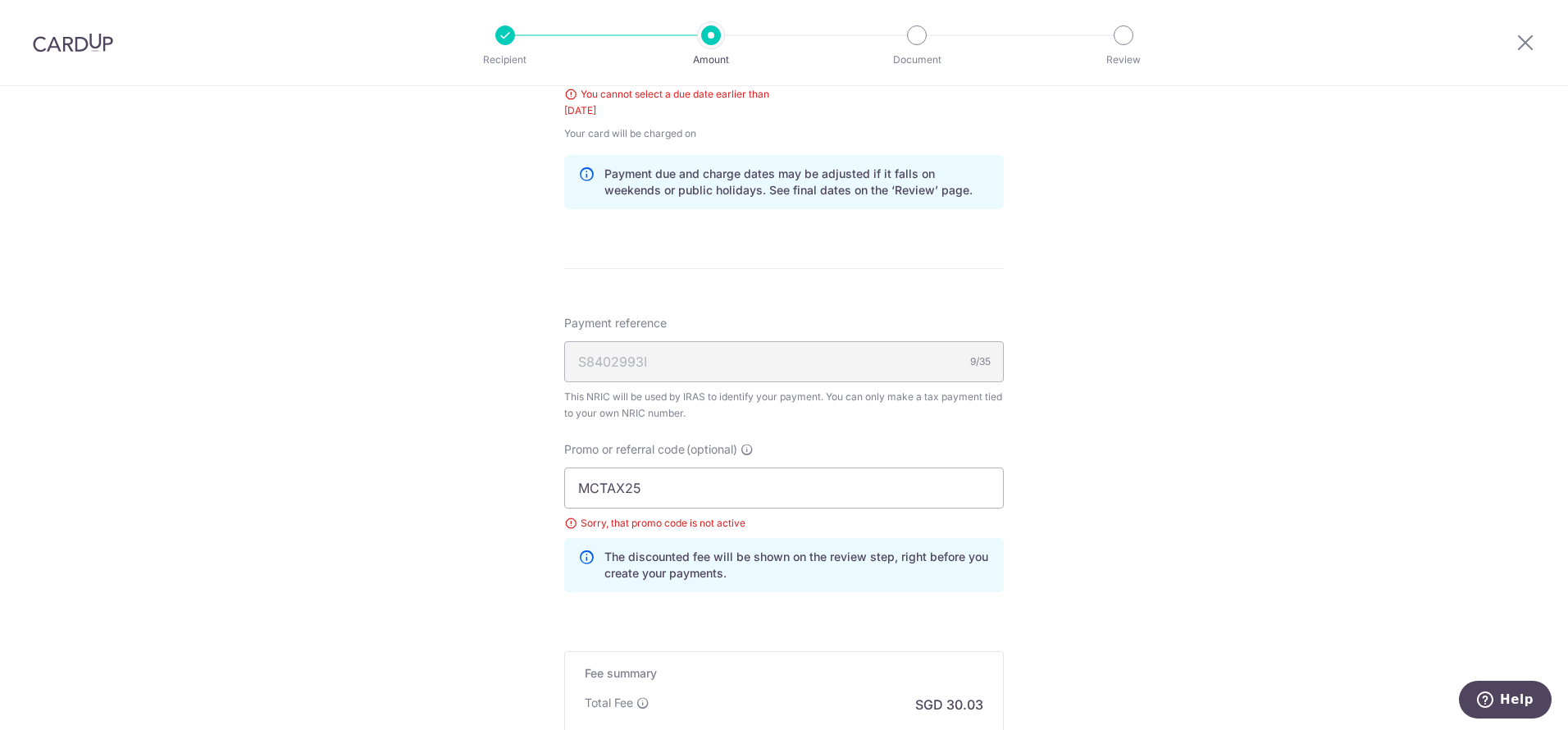
scroll to position [572, 0]
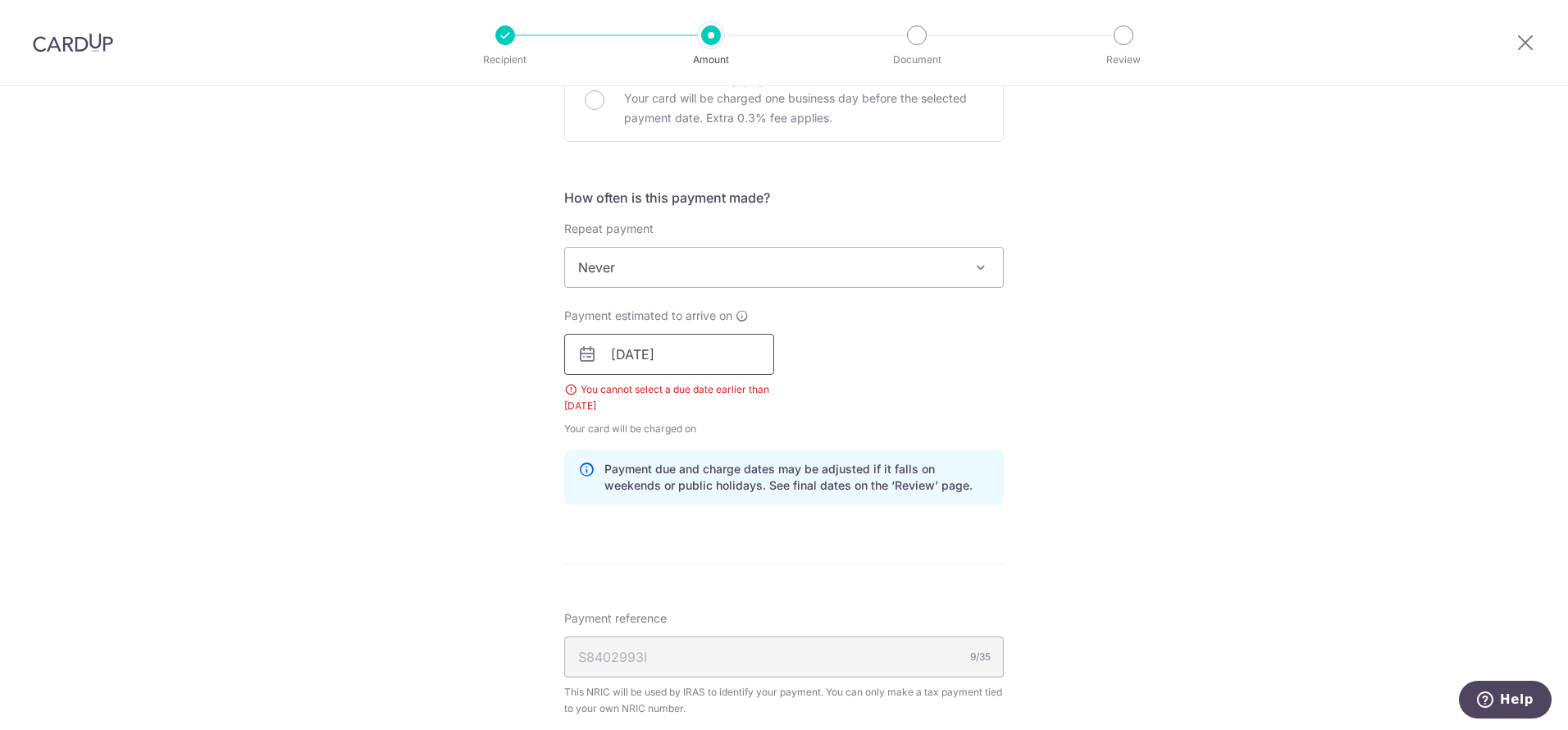
click at [730, 358] on input "[DATE]" at bounding box center [669, 354] width 210 height 41
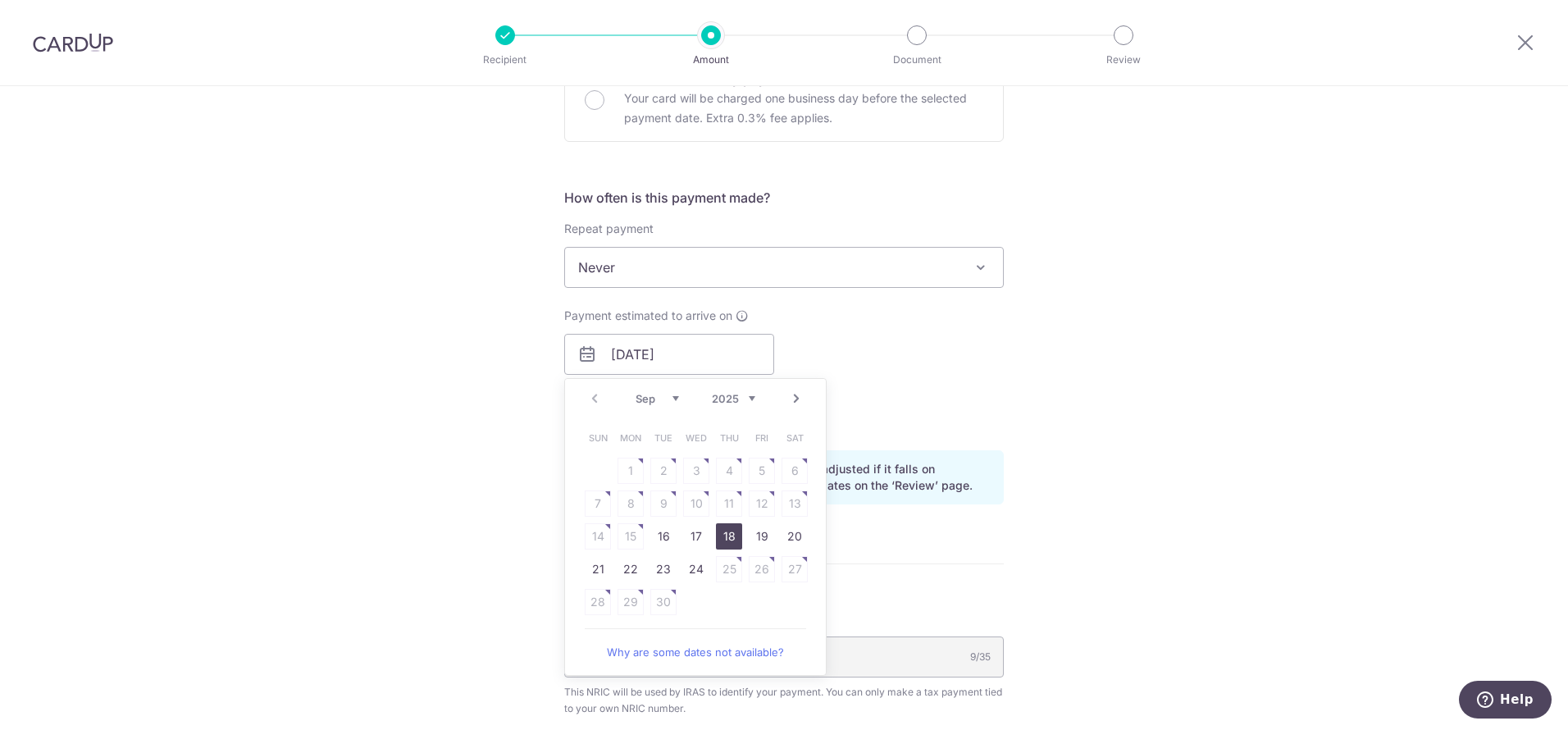
click at [730, 539] on link "18" at bounding box center [729, 536] width 26 height 26
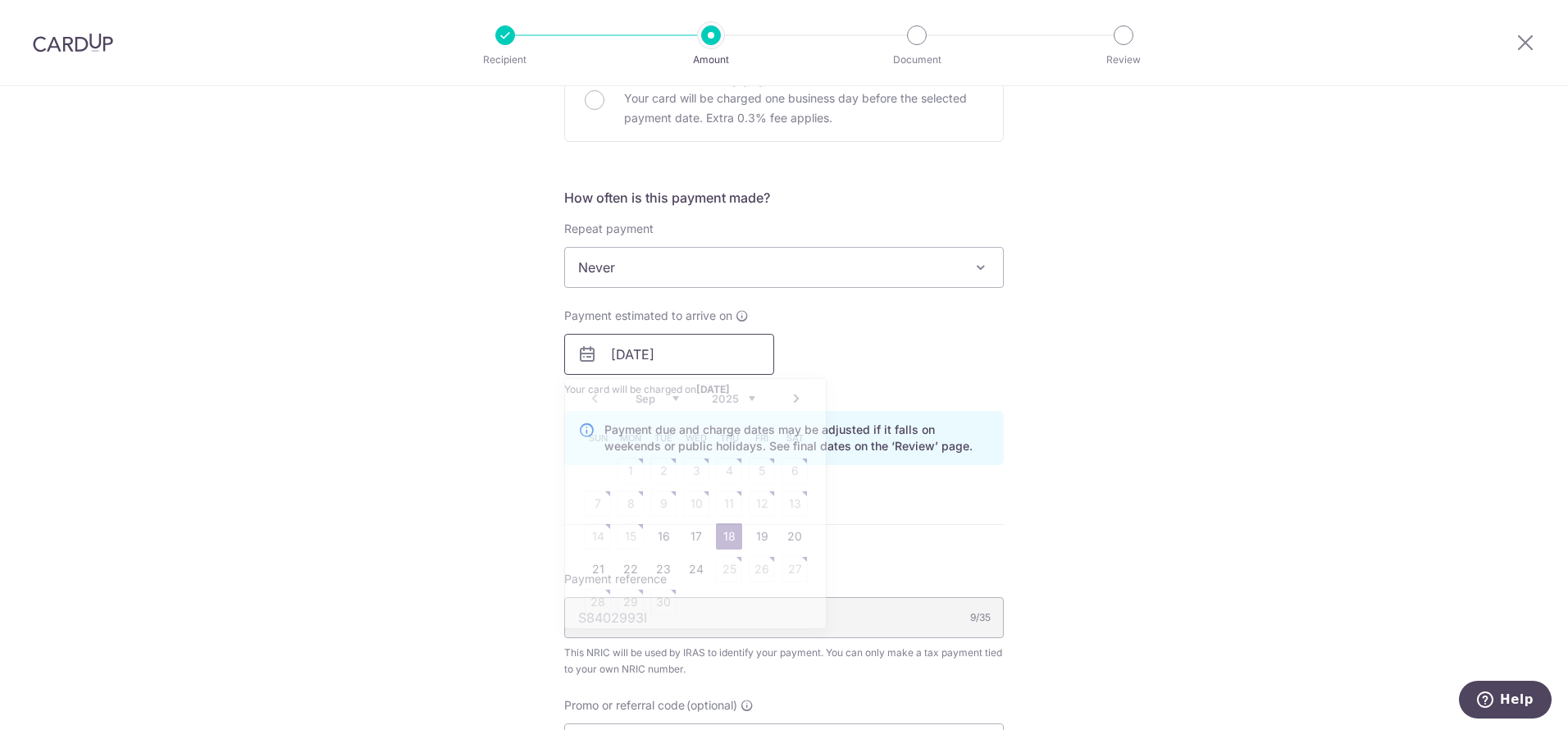
click at [693, 356] on input "18/09/2025" at bounding box center [669, 354] width 210 height 41
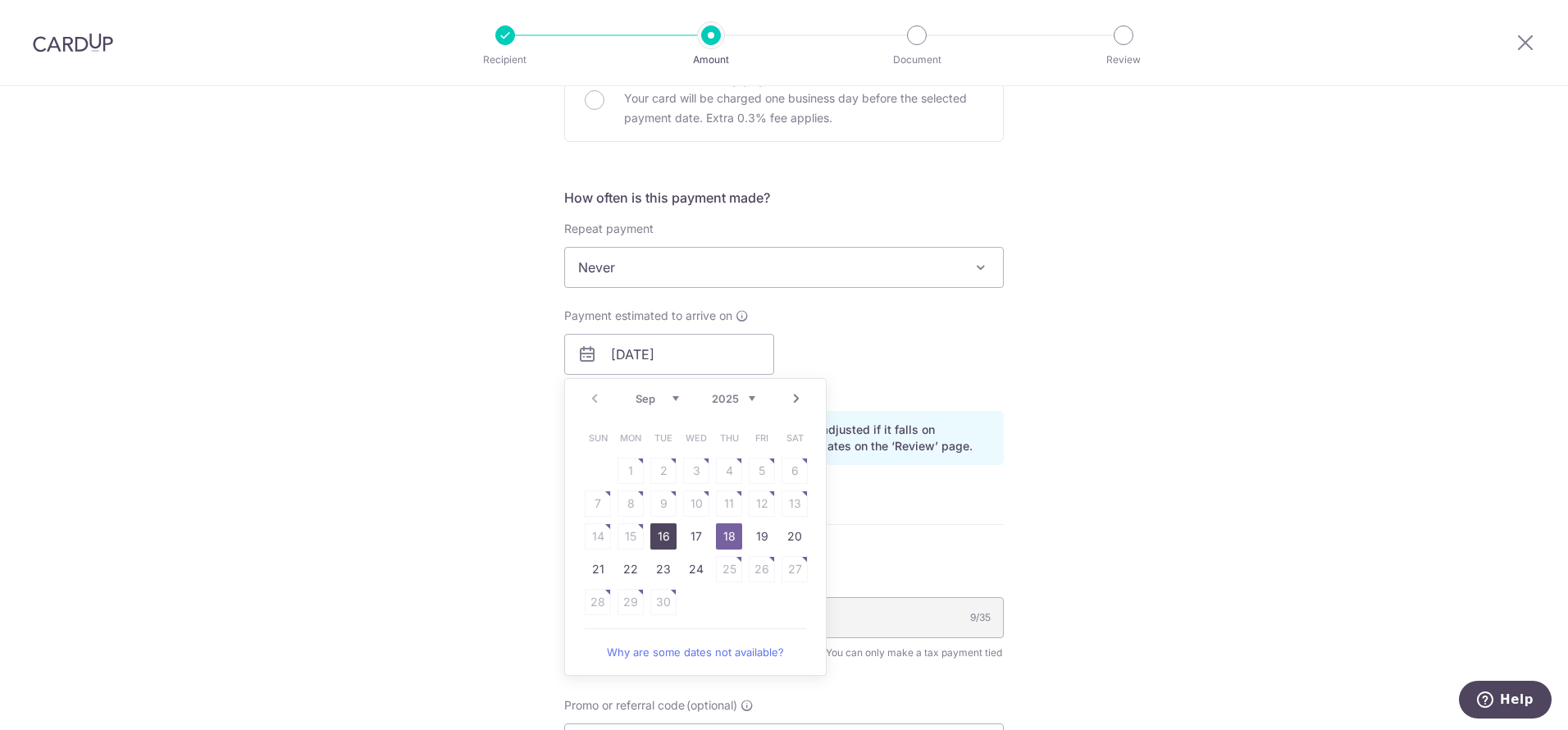
click at [665, 545] on link "16" at bounding box center [663, 536] width 26 height 26
type input "16/09/2025"
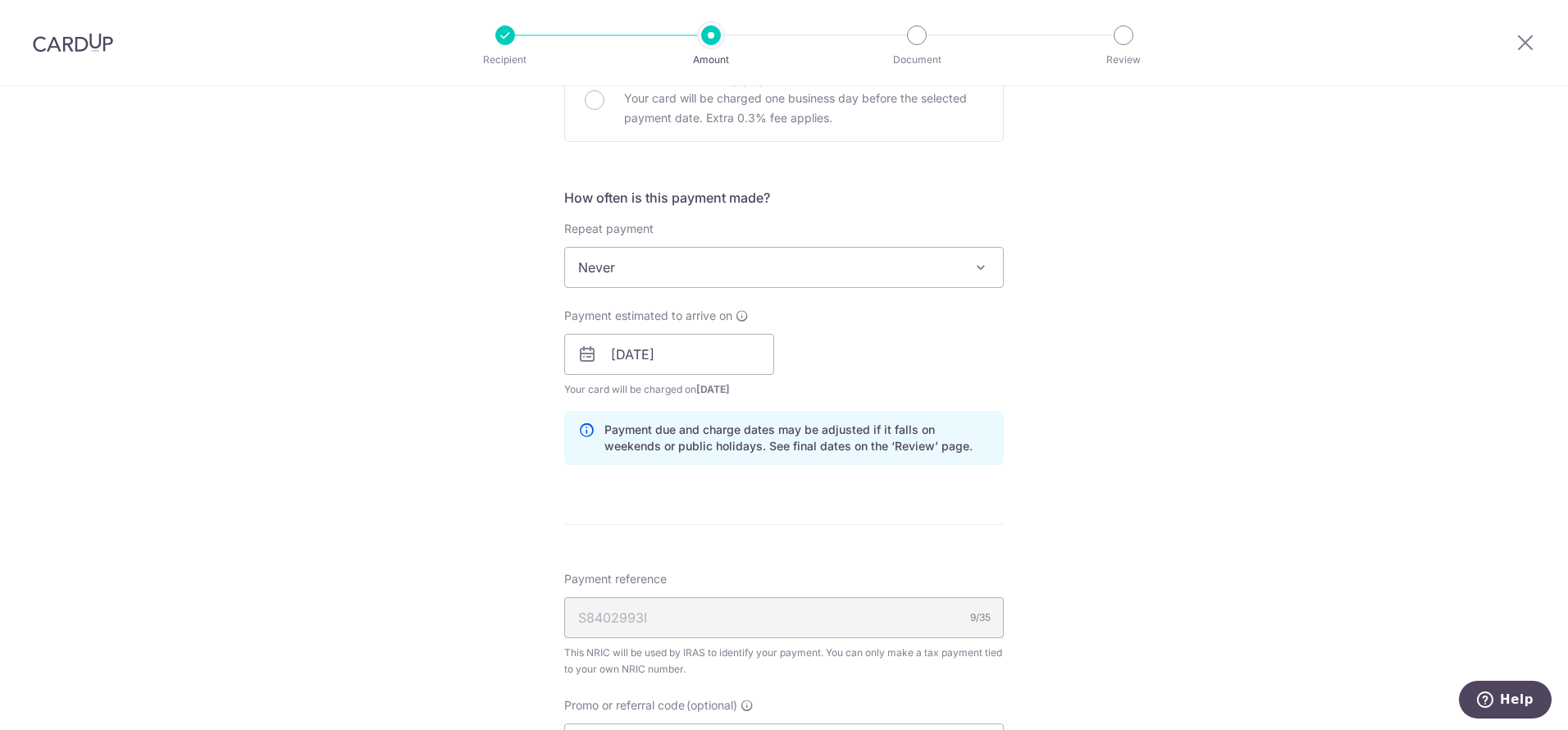
click at [1128, 396] on div "Tell us more about your payment Enter one-time or monthly payment amount SGD 1,…" at bounding box center [784, 356] width 1568 height 1687
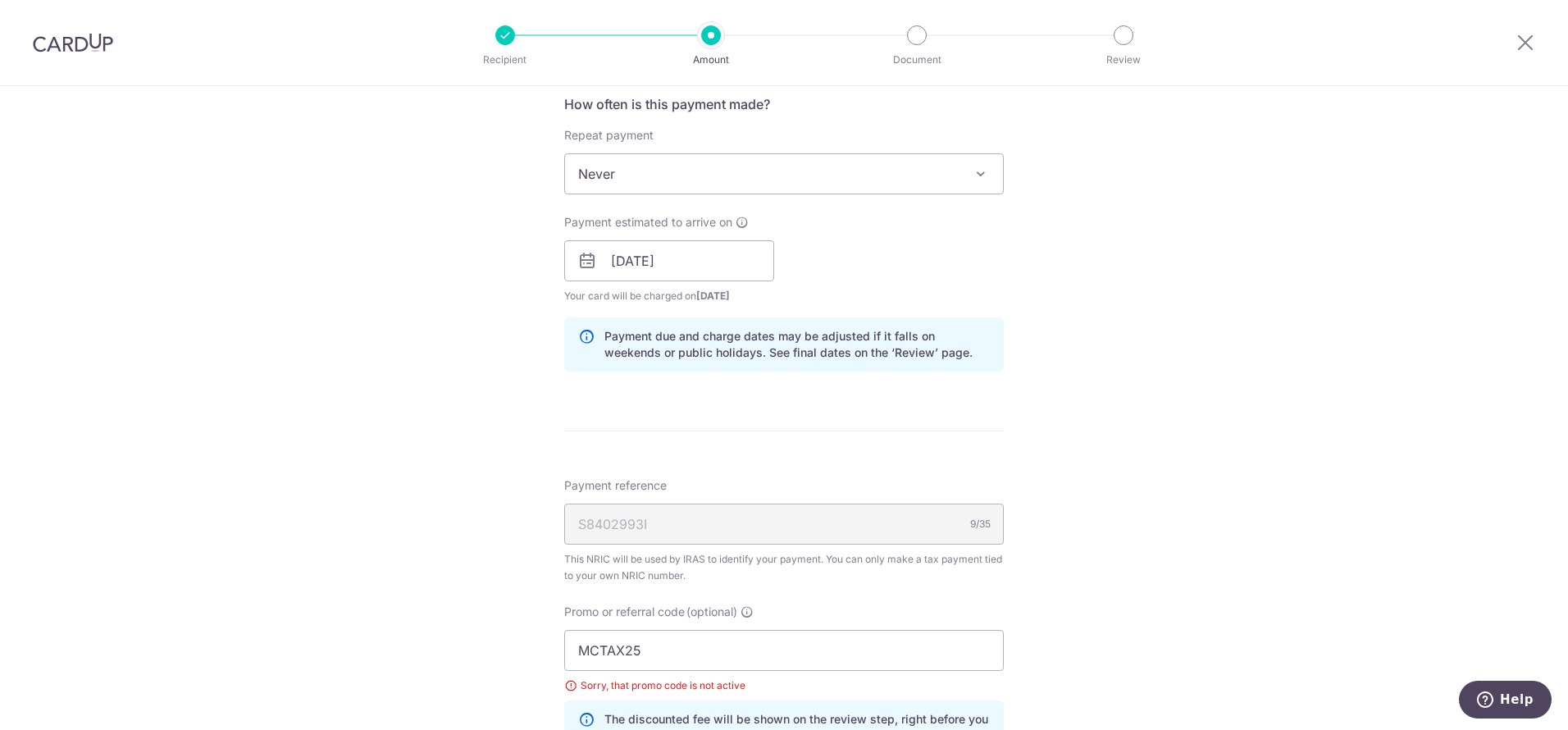
scroll to position [769, 0]
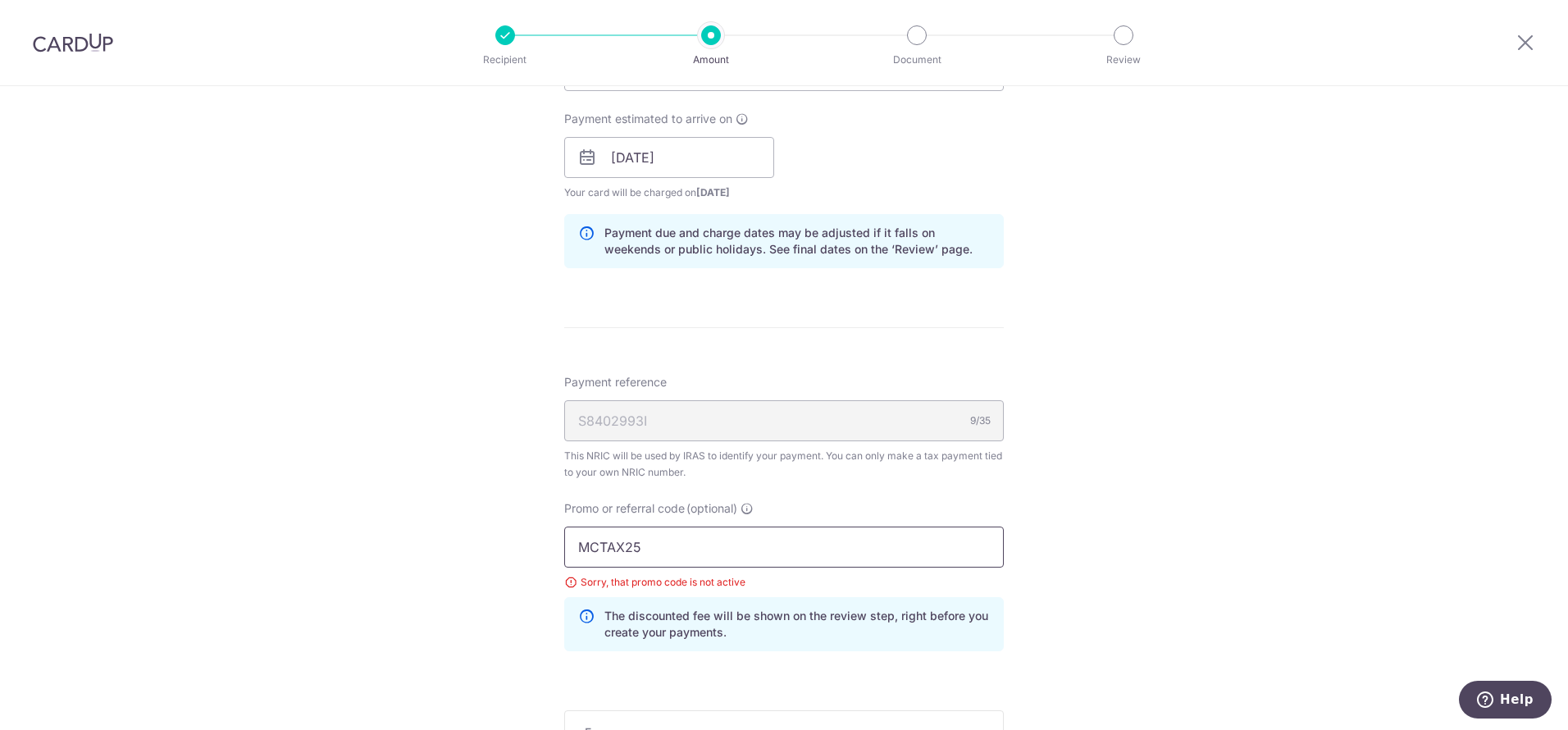
click at [594, 537] on input "MCTAX25" at bounding box center [784, 548] width 440 height 41
click at [595, 551] on input "MCTAX25" at bounding box center [784, 548] width 440 height 41
paste input "VTAX25ONE"
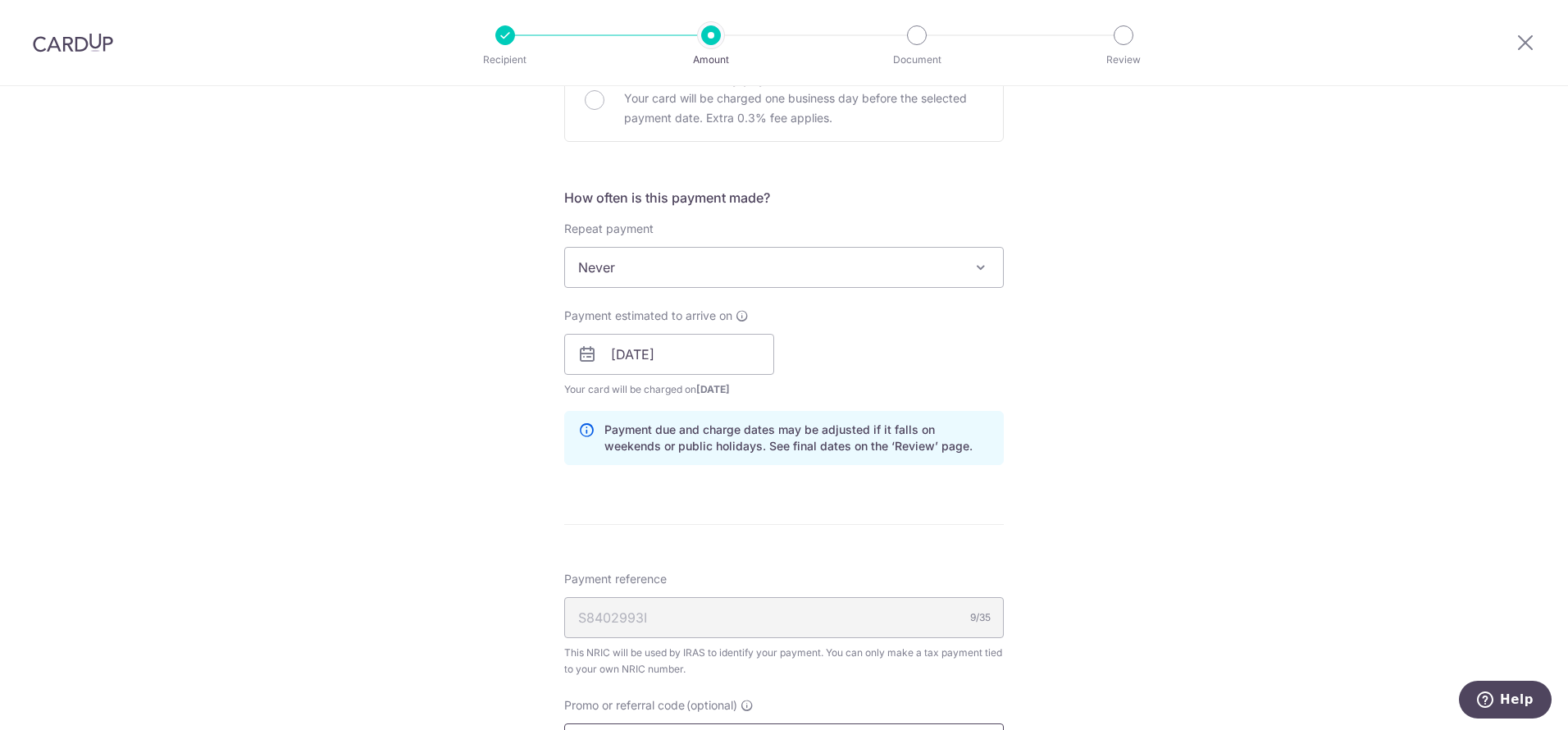
type input "VTAX25ONE"
click at [893, 278] on span "Never" at bounding box center [784, 267] width 438 height 39
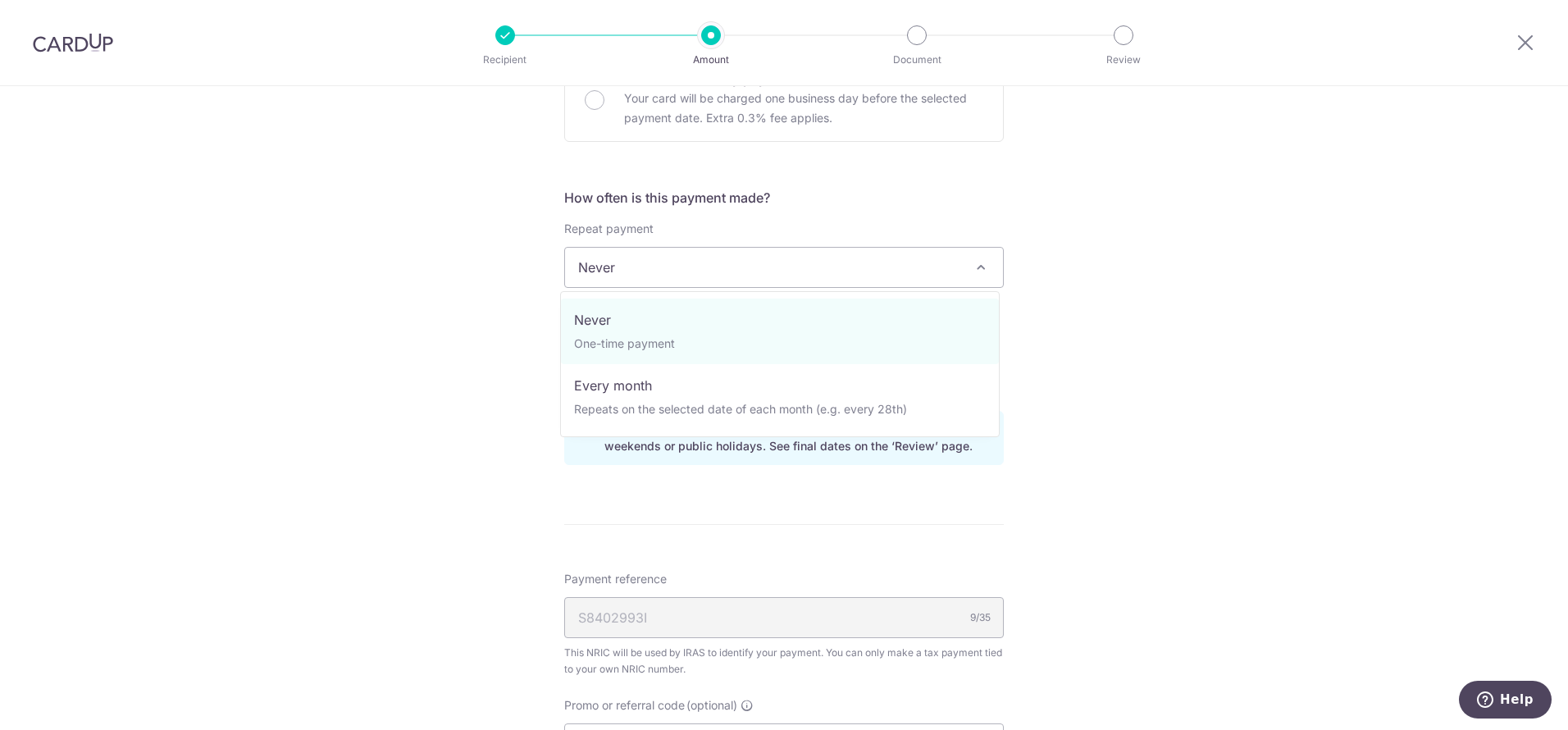
click at [893, 278] on span "Never" at bounding box center [784, 267] width 438 height 39
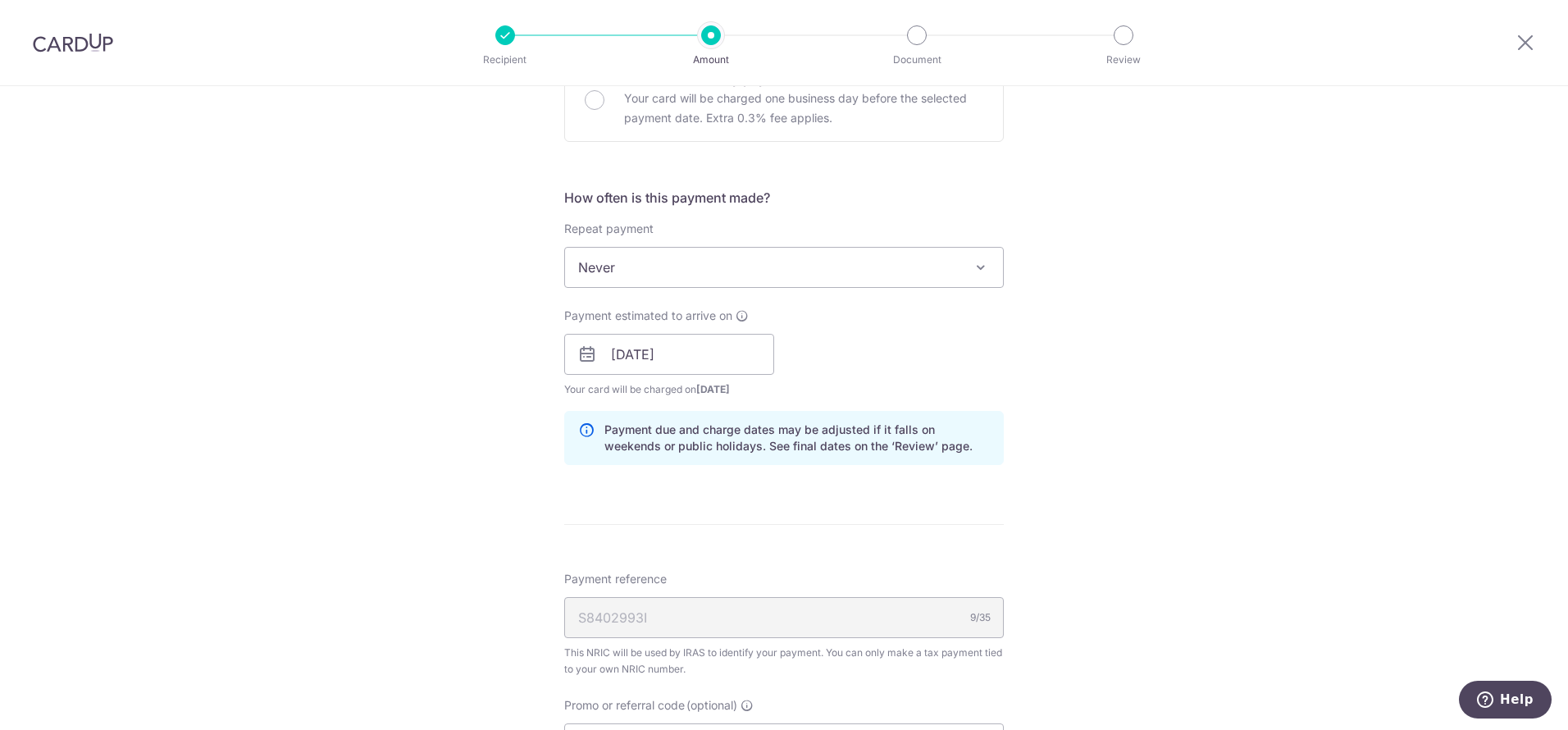
click at [1098, 287] on div "Tell us more about your payment Enter one-time or monthly payment amount SGD 1,…" at bounding box center [784, 356] width 1568 height 1687
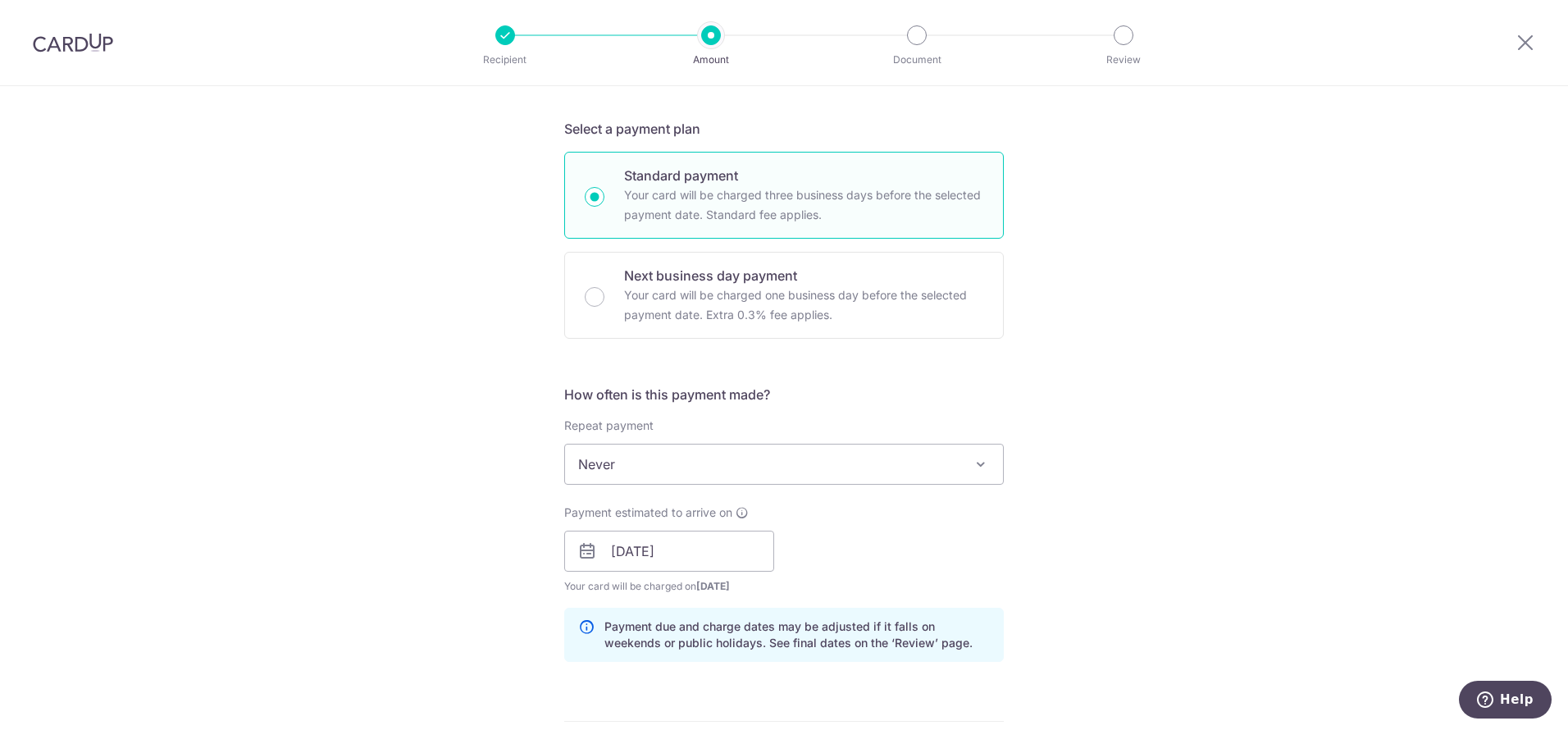
scroll to position [179, 0]
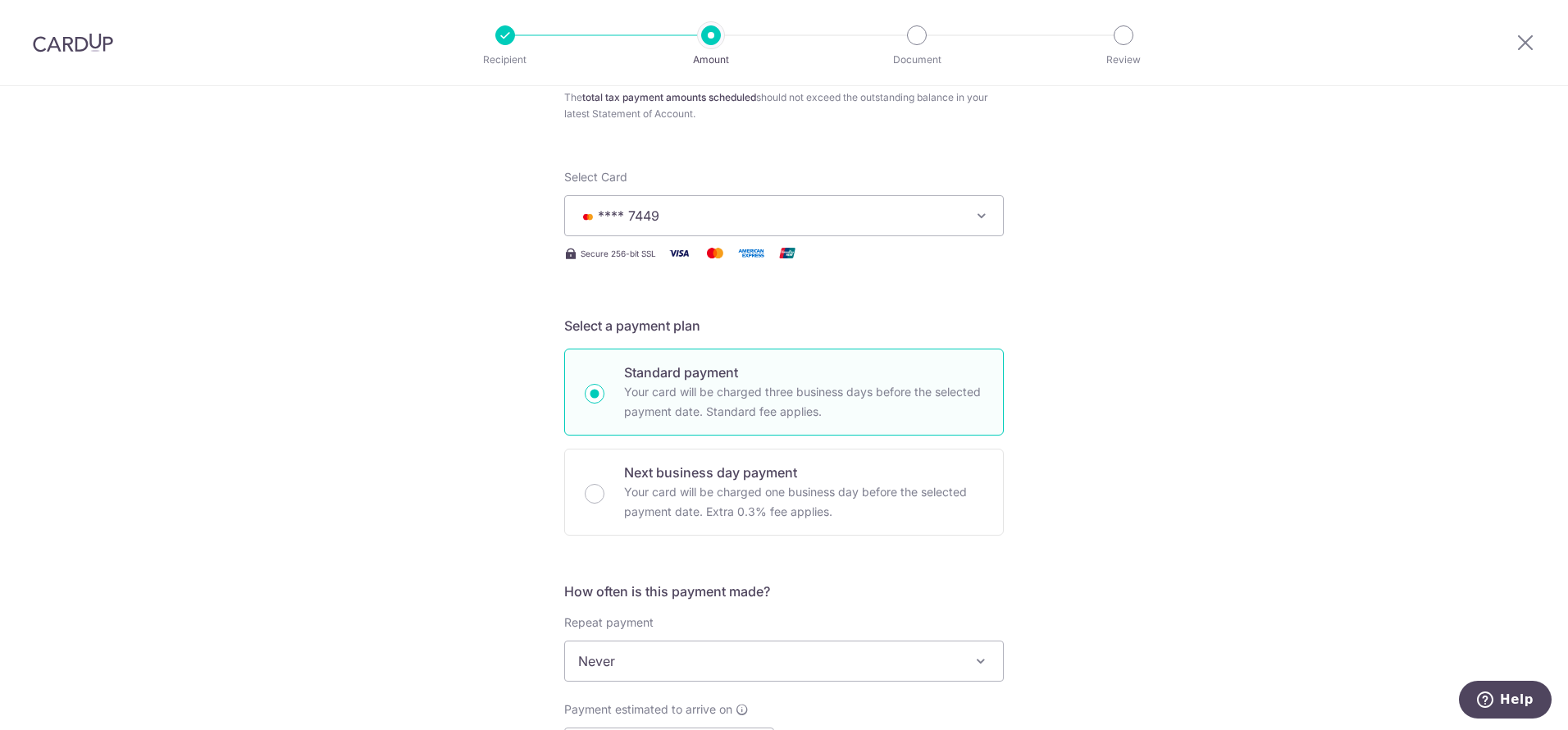
click at [908, 223] on span "**** 7449" at bounding box center [769, 216] width 383 height 20
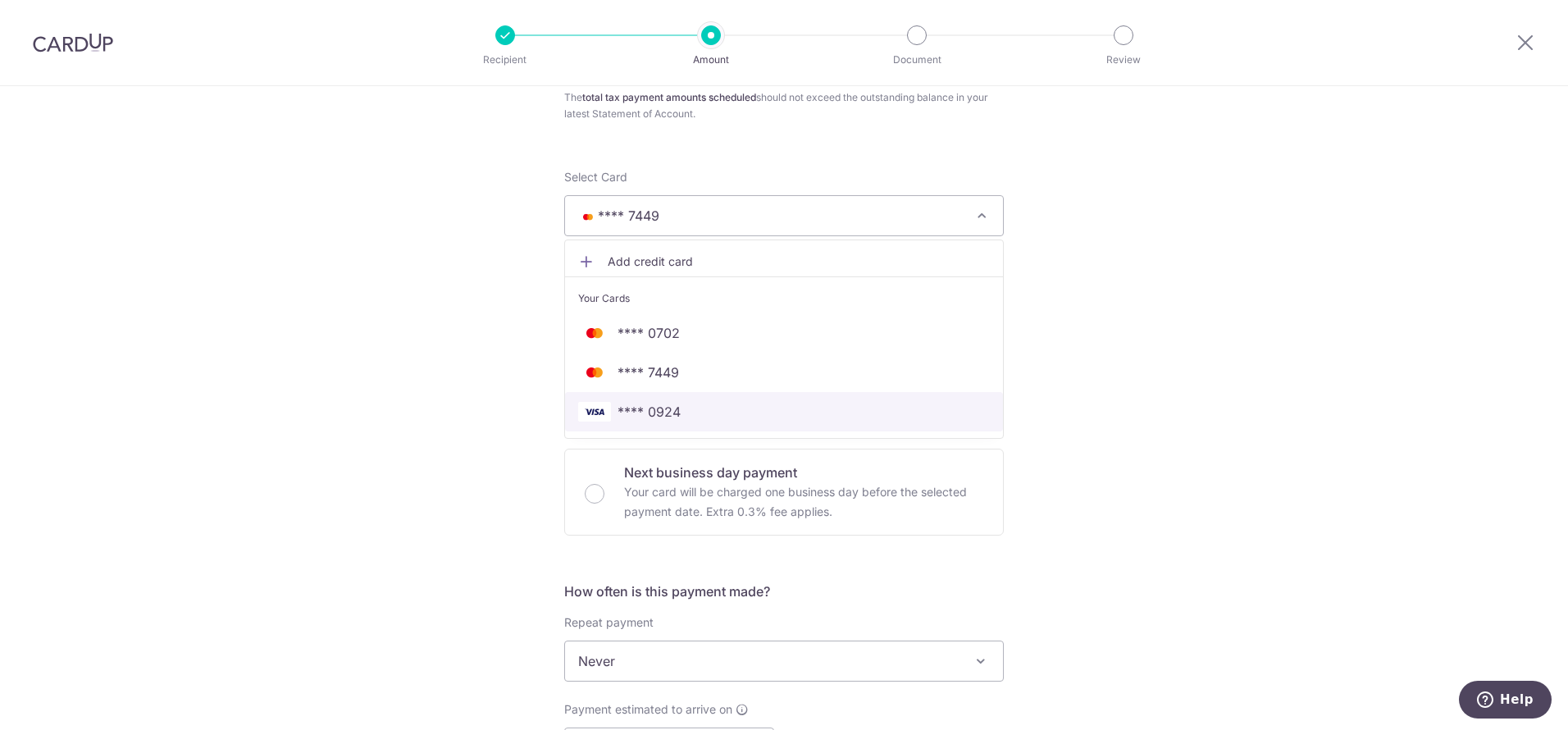
click at [661, 421] on span "**** 0924" at bounding box center [649, 412] width 63 height 20
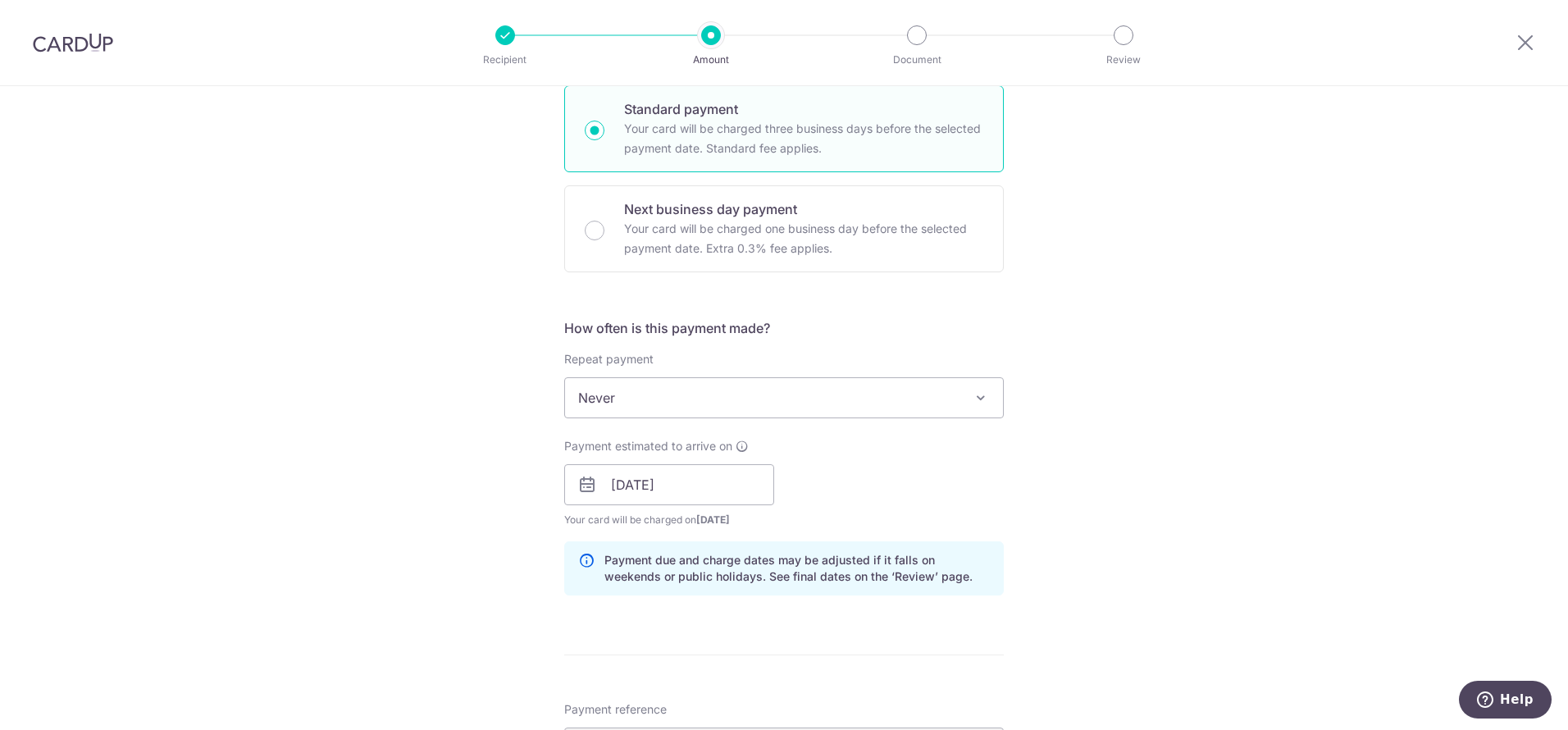
scroll to position [474, 0]
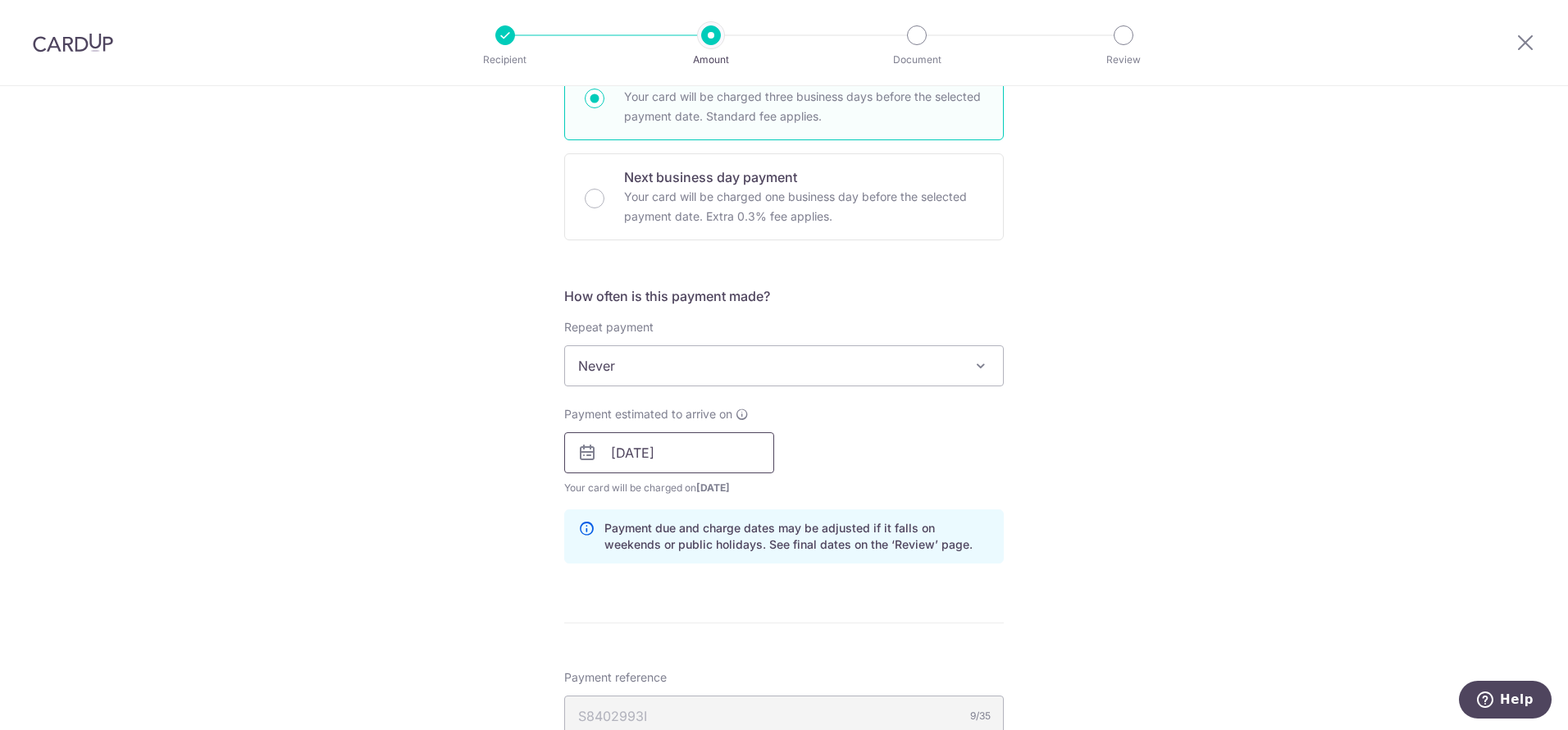
click at [680, 447] on input "[DATE]" at bounding box center [669, 452] width 210 height 41
drag, startPoint x: 1011, startPoint y: 453, endPoint x: 1022, endPoint y: 453, distance: 11.0
click at [1012, 453] on div "Tell us more about your payment Enter one-time or monthly payment amount SGD 1,…" at bounding box center [784, 455] width 1568 height 1687
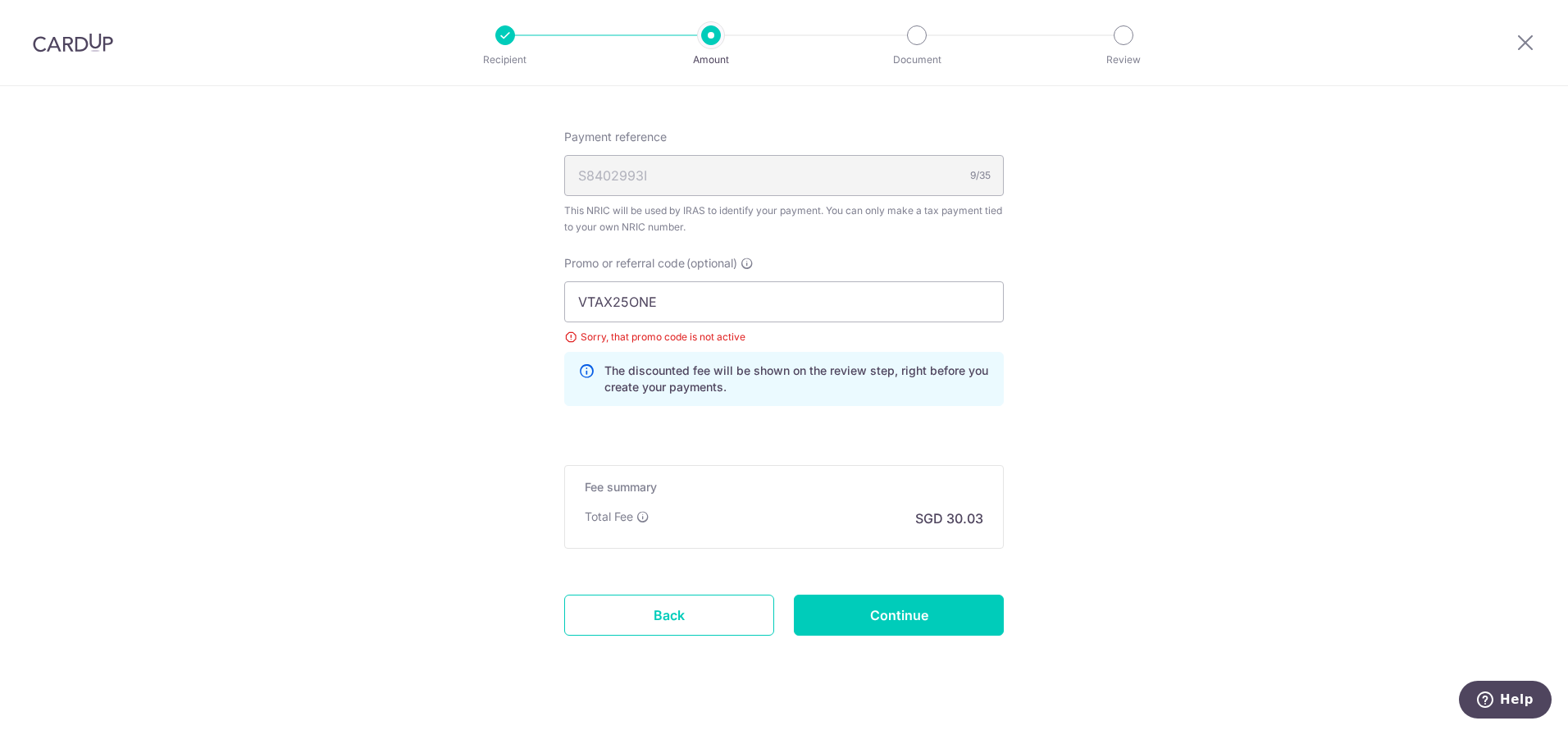
scroll to position [1043, 0]
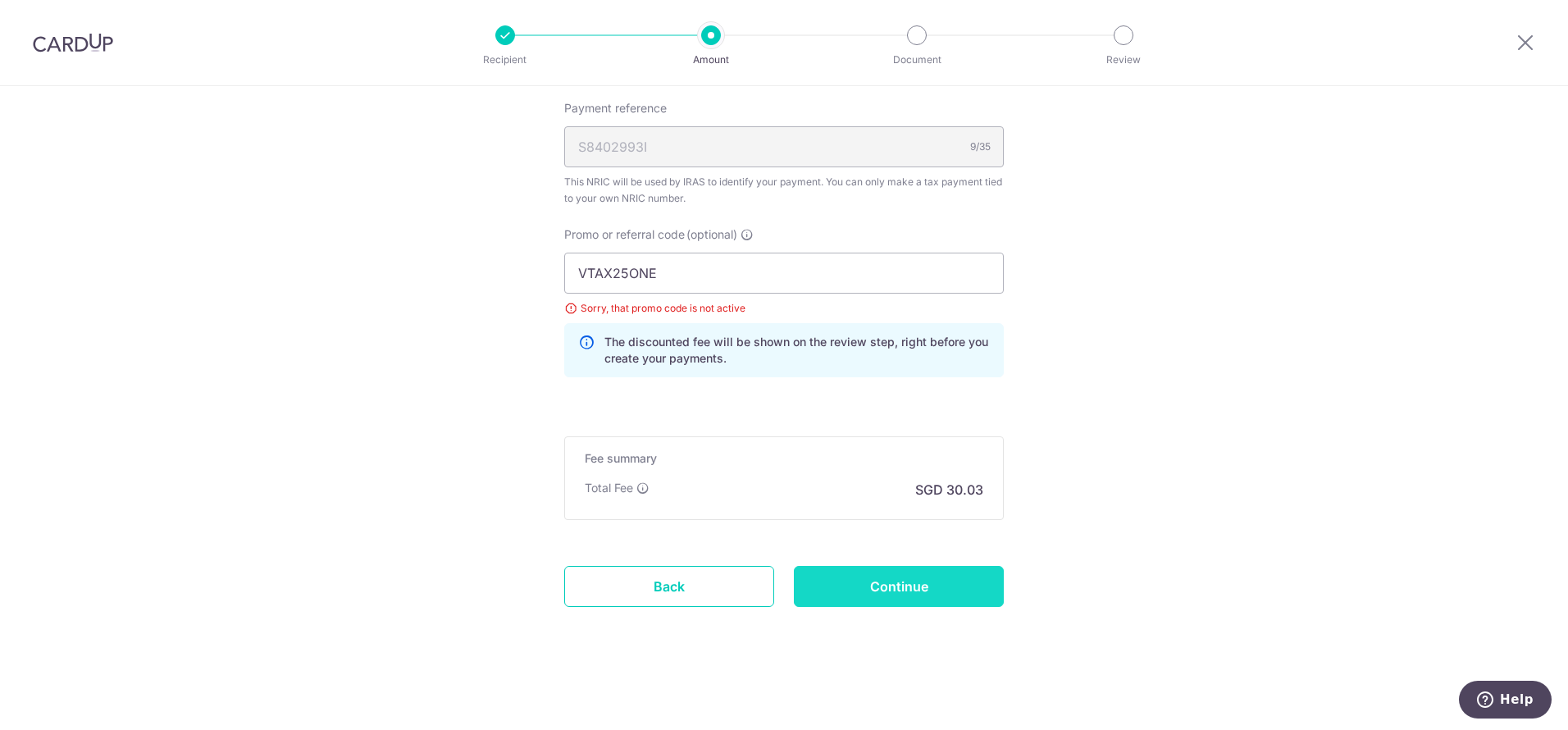
click at [908, 598] on input "Continue" at bounding box center [899, 587] width 210 height 41
type input "Create Schedule"
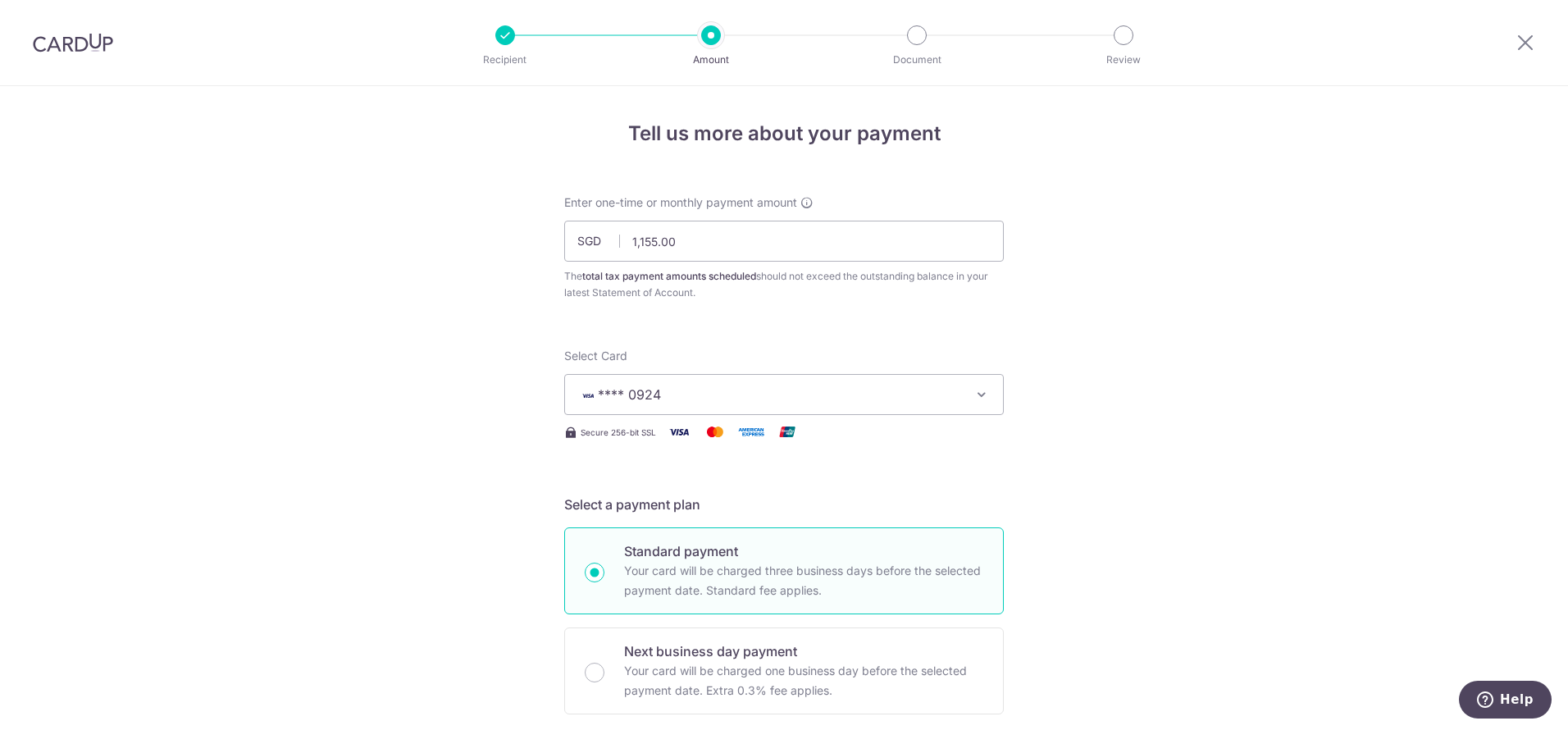
scroll to position [1043, 0]
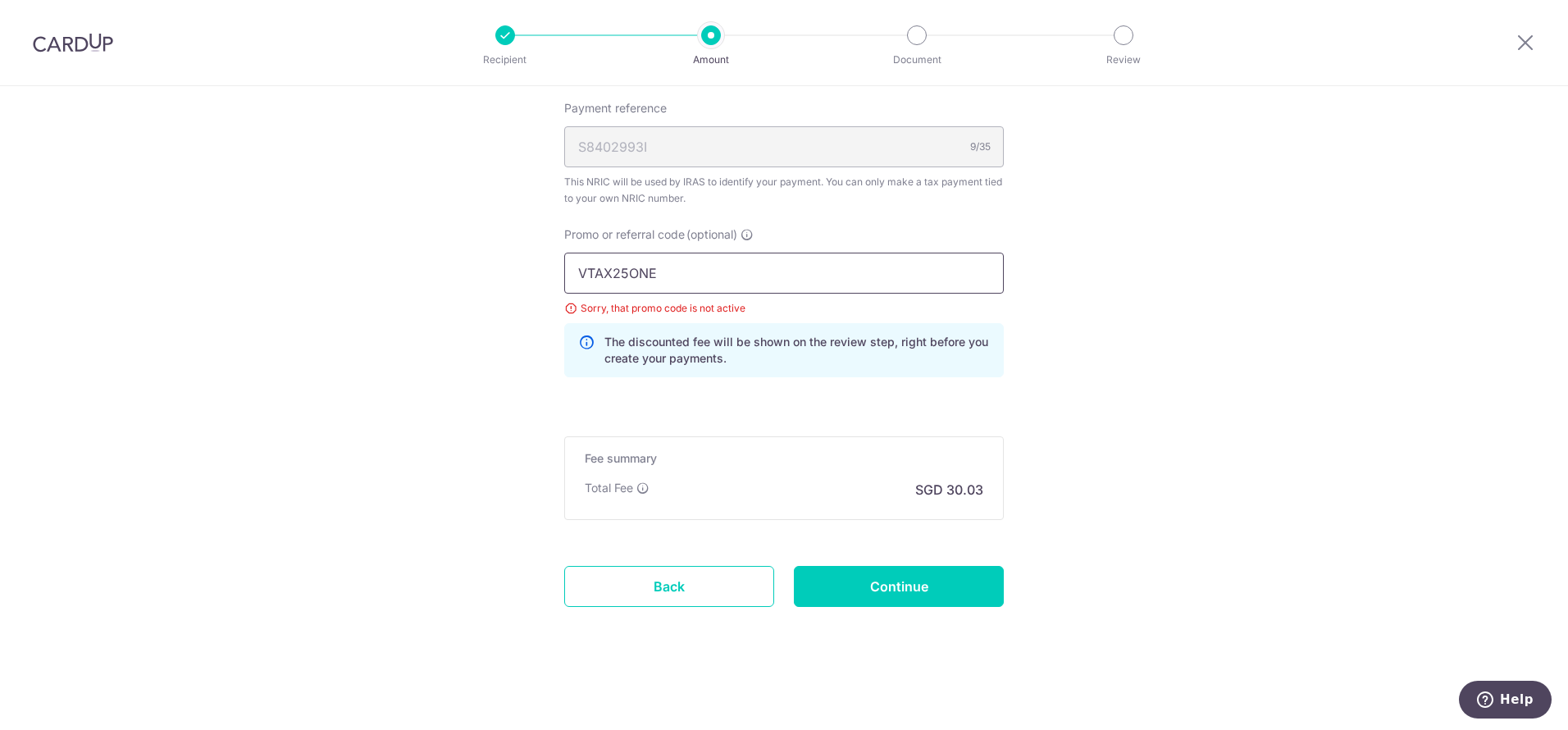
click at [847, 272] on input "VTAX25ONE" at bounding box center [784, 273] width 440 height 41
